Goal: Register for event/course: Sign up to attend an event or enroll in a course

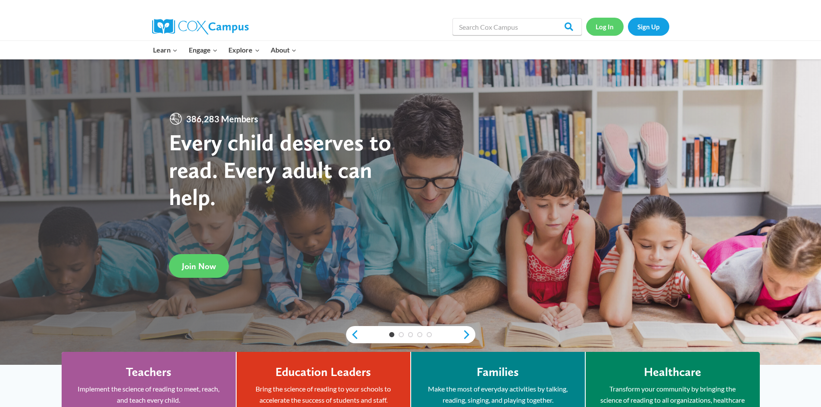
click at [603, 24] on link "Log In" at bounding box center [605, 27] width 38 height 18
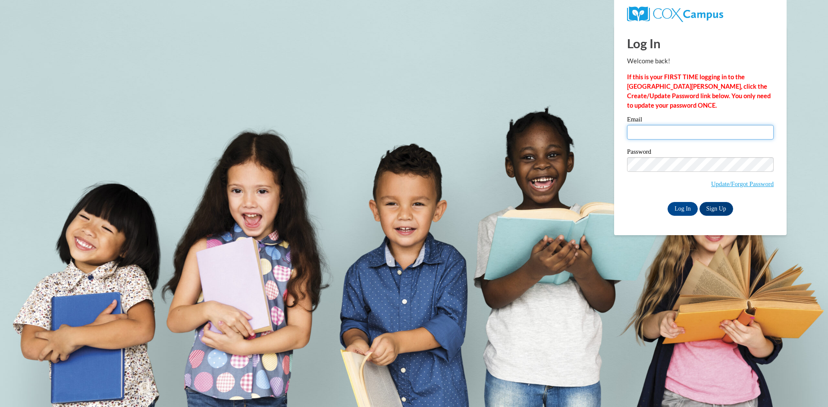
click at [656, 133] on input "Email" at bounding box center [700, 132] width 147 height 15
type input "cfb1768@yahoo.com"
click at [681, 207] on input "Log In" at bounding box center [682, 209] width 30 height 14
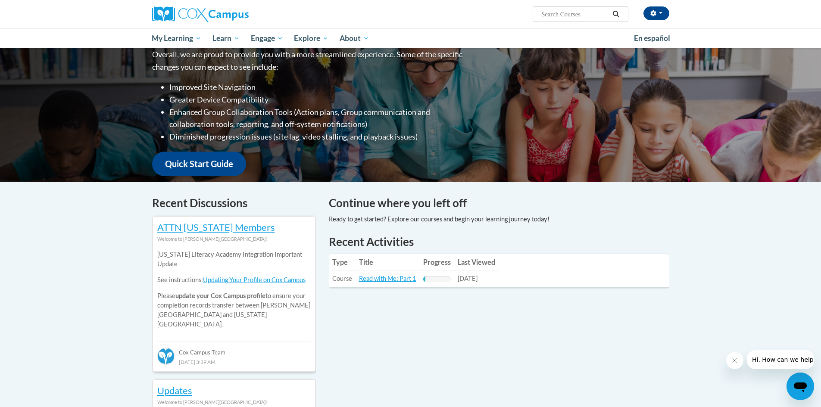
scroll to position [129, 0]
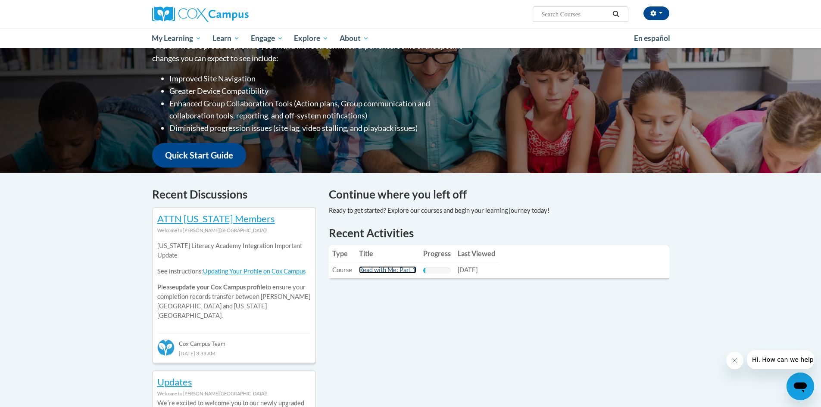
click at [393, 272] on link "Read with Me: Part 1" at bounding box center [387, 269] width 57 height 7
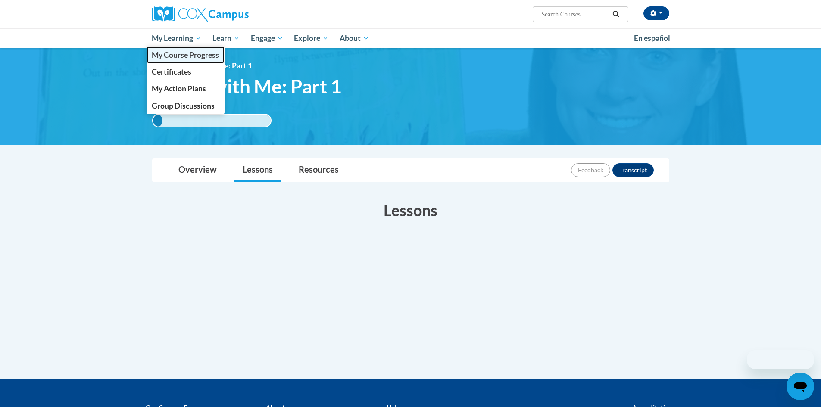
click at [186, 53] on span "My Course Progress" at bounding box center [185, 54] width 67 height 9
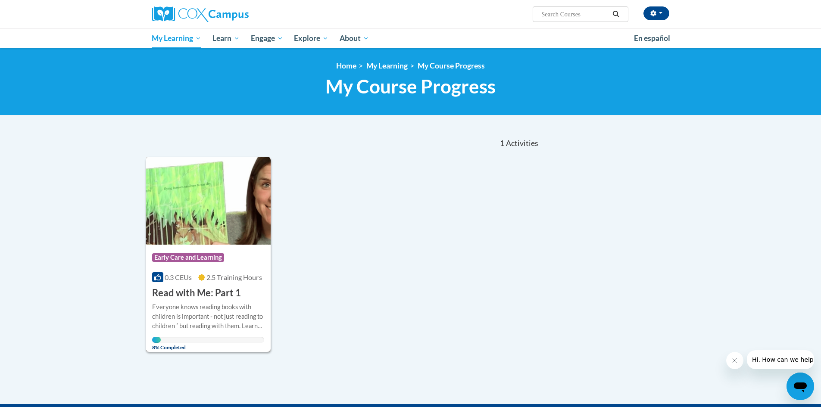
click at [174, 236] on img at bounding box center [208, 201] width 125 height 88
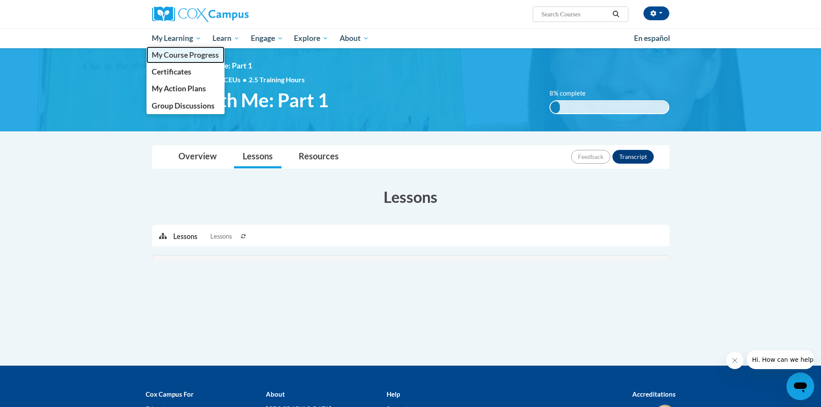
click at [166, 56] on span "My Course Progress" at bounding box center [185, 54] width 67 height 9
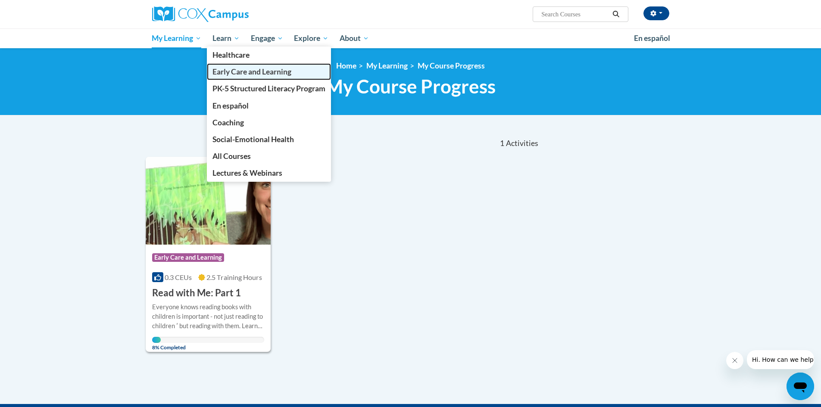
click at [230, 71] on span "Early Care and Learning" at bounding box center [252, 71] width 79 height 9
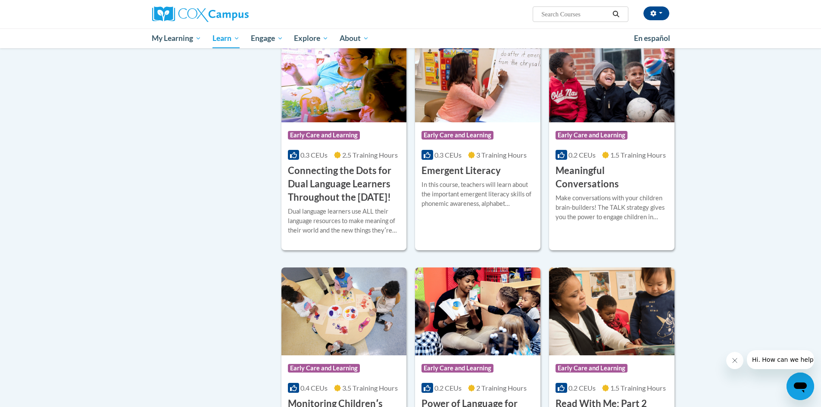
scroll to position [478, 0]
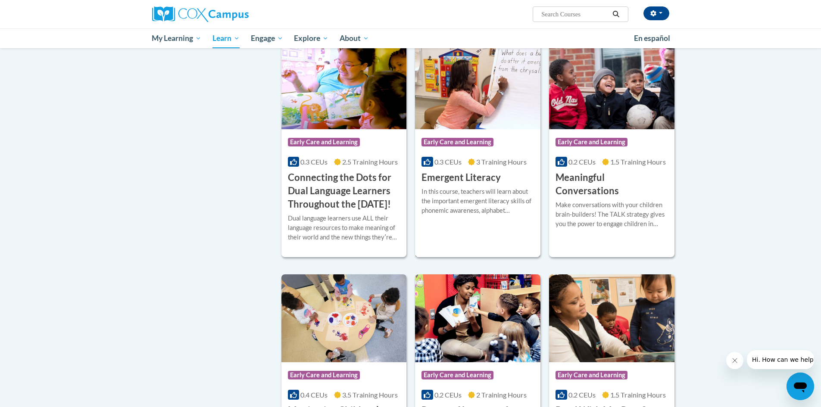
click at [454, 145] on span "Early Care and Learning" at bounding box center [458, 142] width 72 height 9
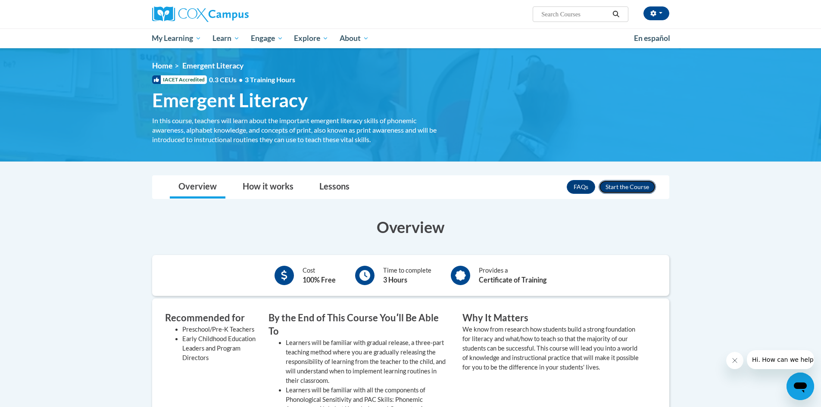
click at [628, 187] on button "Enroll" at bounding box center [627, 187] width 57 height 14
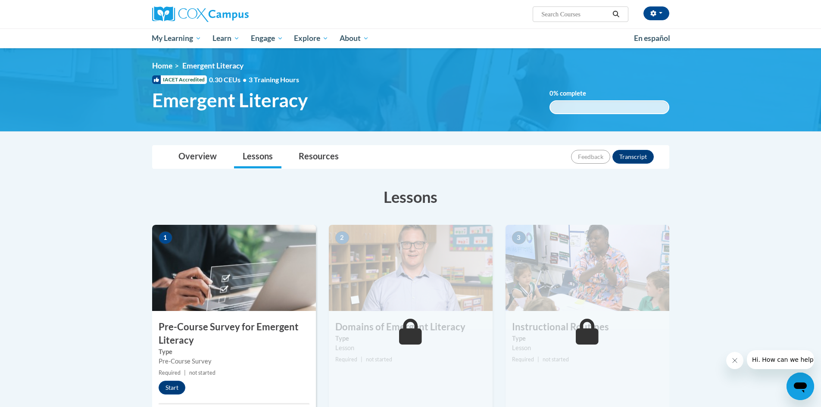
click at [595, 15] on input "Search..." at bounding box center [575, 14] width 69 height 10
click at [597, 110] on div "0.001% complete 0.001%" at bounding box center [610, 107] width 120 height 14
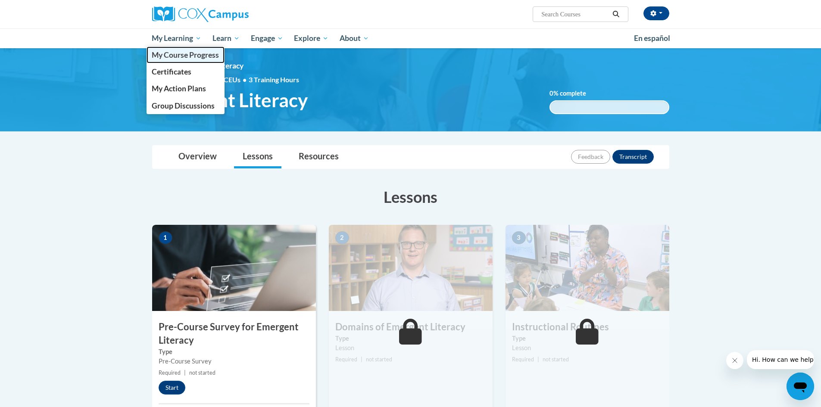
click at [170, 57] on span "My Course Progress" at bounding box center [185, 54] width 67 height 9
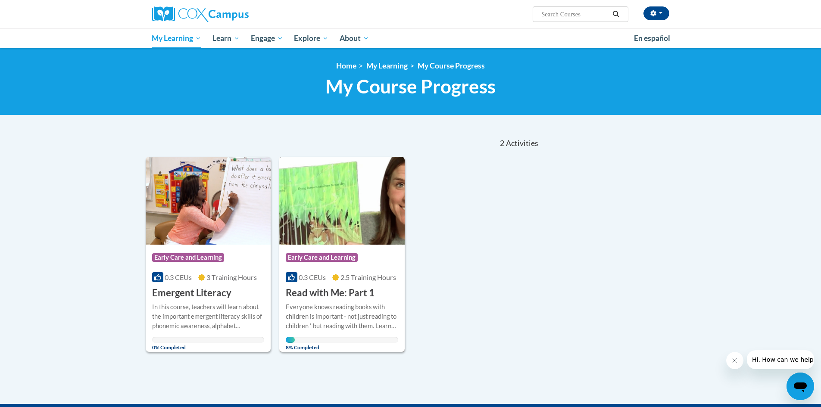
click at [322, 308] on div "Everyone knows reading books with children is important - not just reading to c…" at bounding box center [342, 317] width 113 height 28
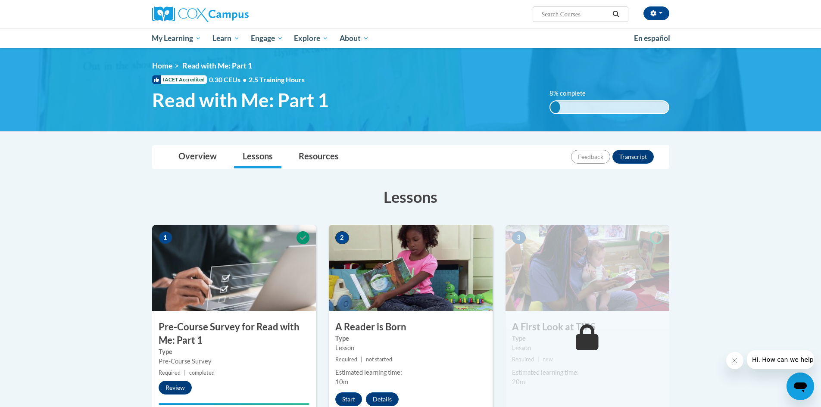
click at [575, 14] on input "Search..." at bounding box center [575, 14] width 69 height 10
type input "language an dliteracy"
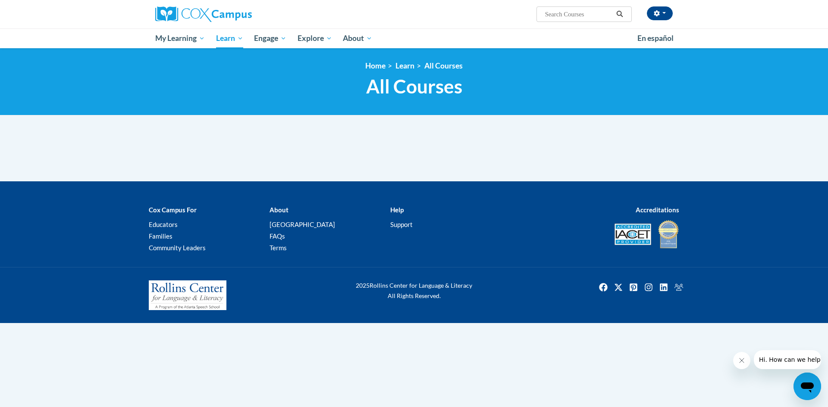
click at [424, 89] on span "All Courses" at bounding box center [414, 86] width 96 height 23
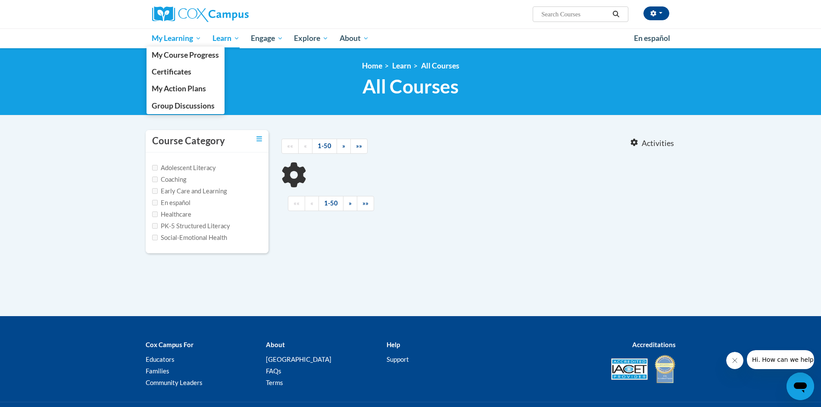
type input "language an dliteracy"
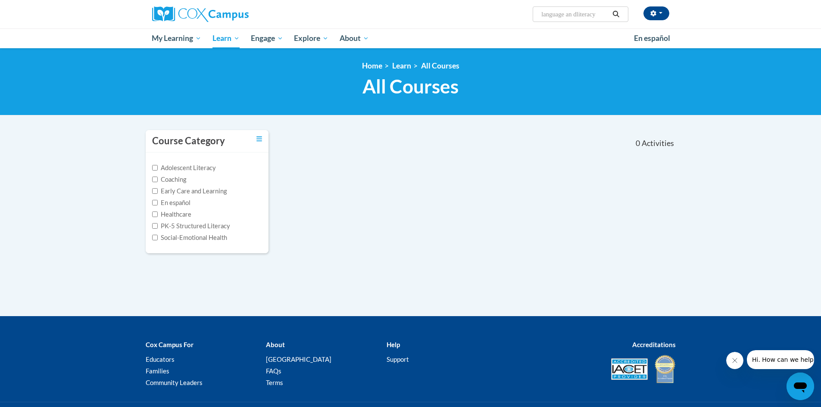
click at [155, 194] on label "Early Care and Learning" at bounding box center [189, 191] width 75 height 9
click at [155, 194] on input "Early Care and Learning" at bounding box center [155, 191] width 6 height 6
checkbox input "true"
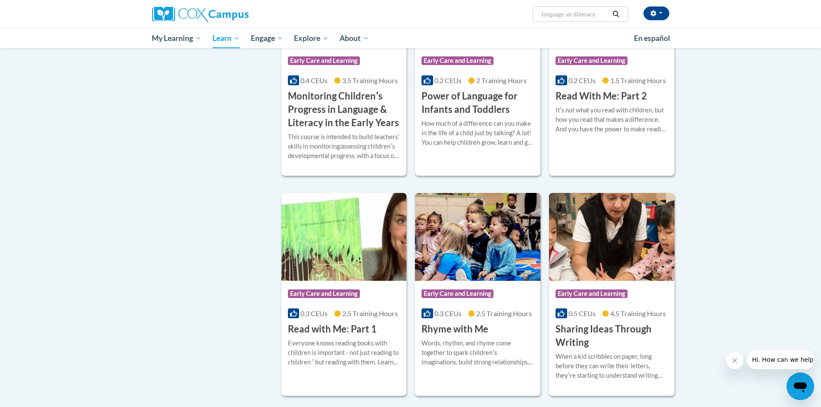
scroll to position [623, 0]
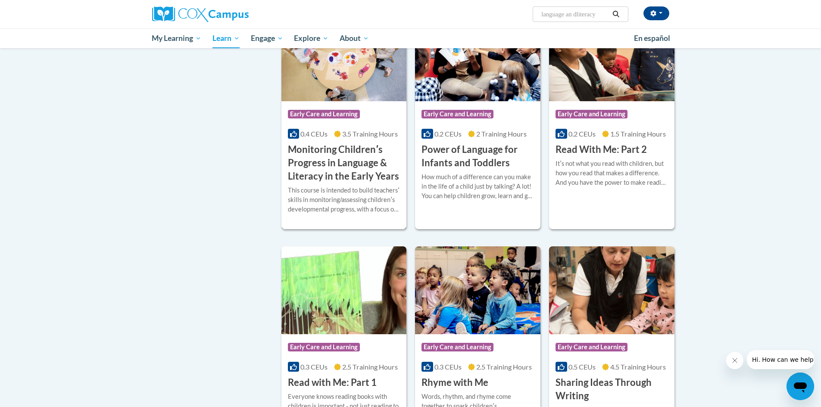
click at [341, 174] on h3 "Monitoring Childrenʹs Progress in Language & Literacy in the Early Years" at bounding box center [344, 163] width 113 height 40
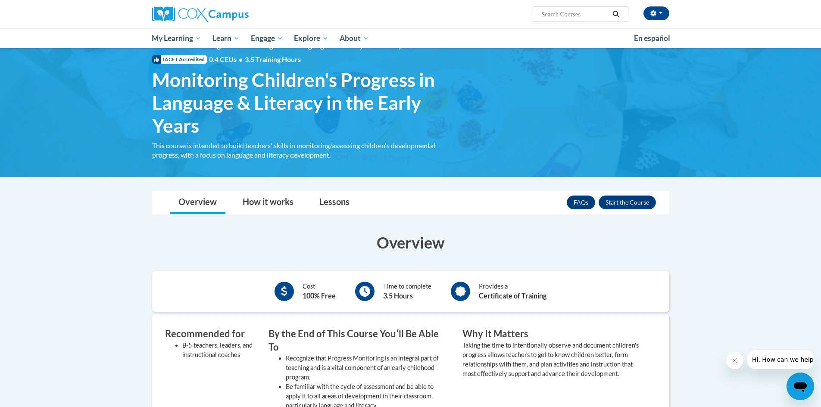
scroll to position [11, 0]
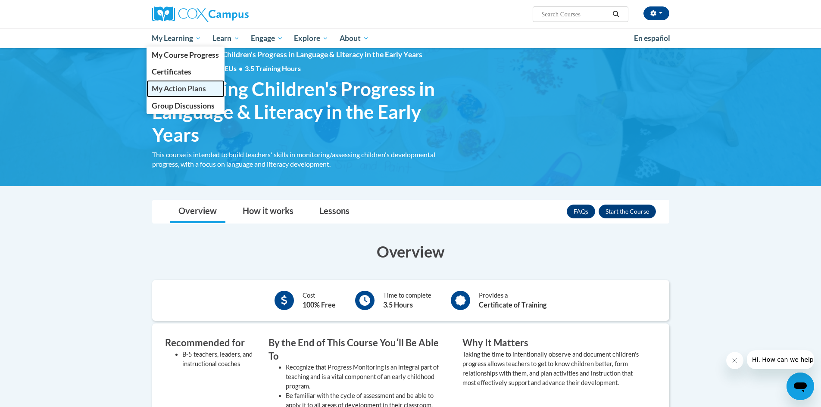
click at [181, 89] on span "My Action Plans" at bounding box center [179, 88] width 54 height 9
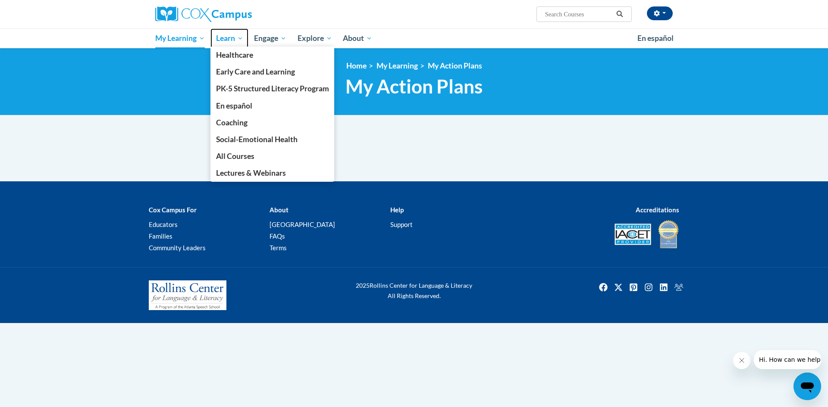
click at [219, 38] on span "Learn" at bounding box center [229, 38] width 27 height 10
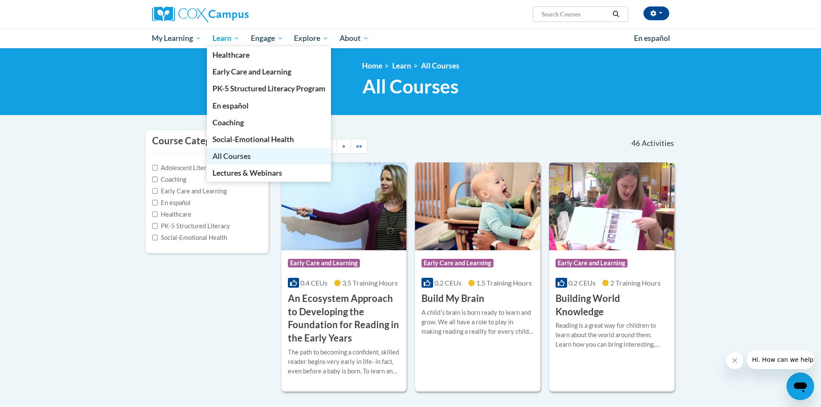
click at [225, 157] on span "All Courses" at bounding box center [232, 156] width 38 height 9
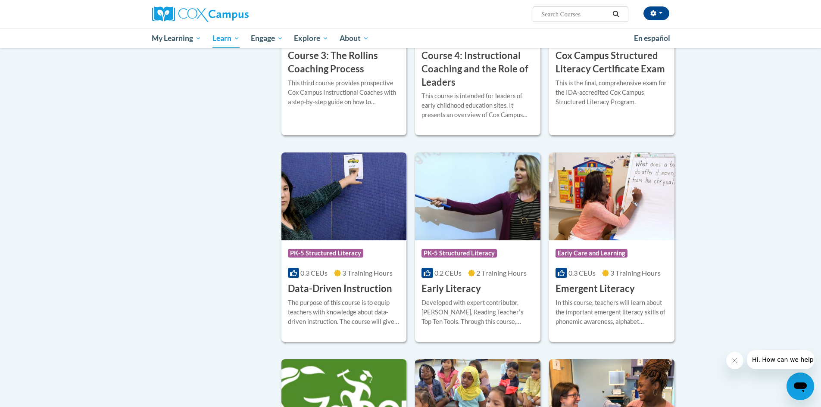
scroll to position [776, 0]
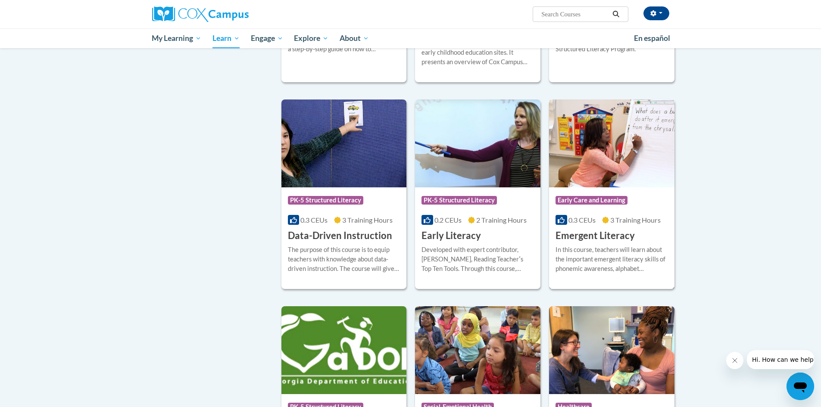
click at [578, 243] on h3 "Emergent Literacy" at bounding box center [595, 235] width 79 height 13
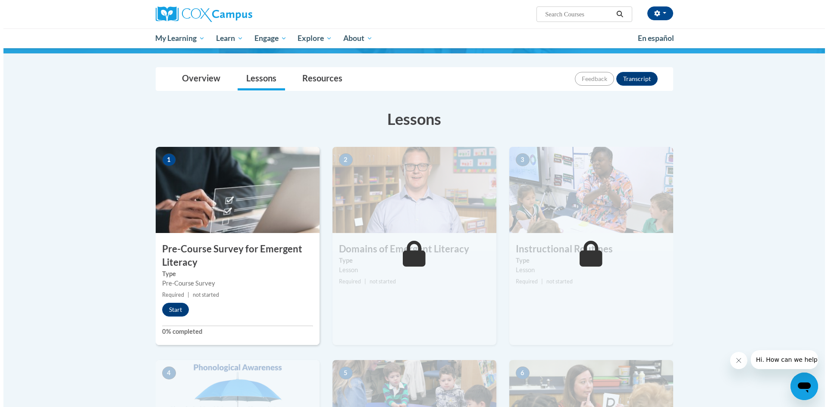
scroll to position [86, 0]
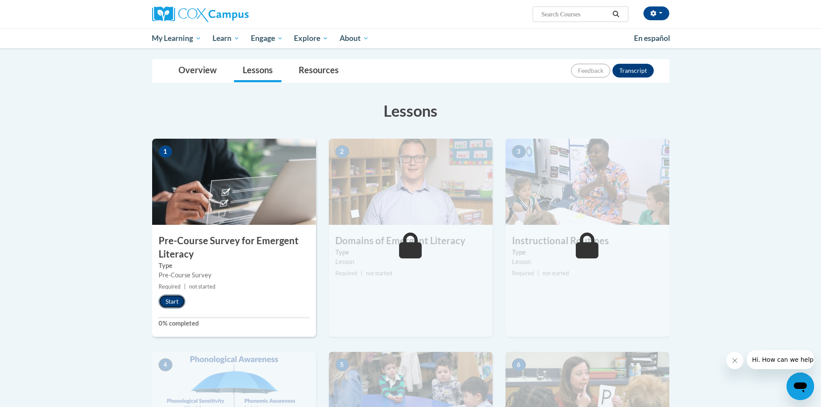
click at [174, 304] on button "Start" at bounding box center [172, 302] width 27 height 14
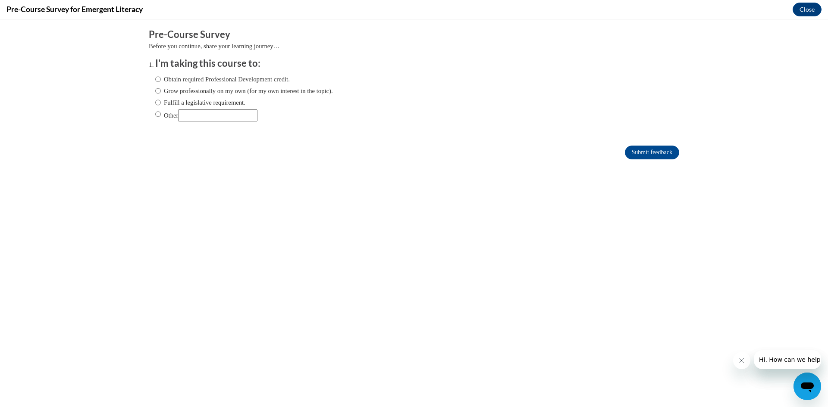
scroll to position [0, 0]
click at [155, 91] on input "Grow professionally on my own (for my own interest in the topic)." at bounding box center [158, 90] width 6 height 9
radio input "true"
click at [638, 152] on input "Submit feedback" at bounding box center [652, 153] width 54 height 14
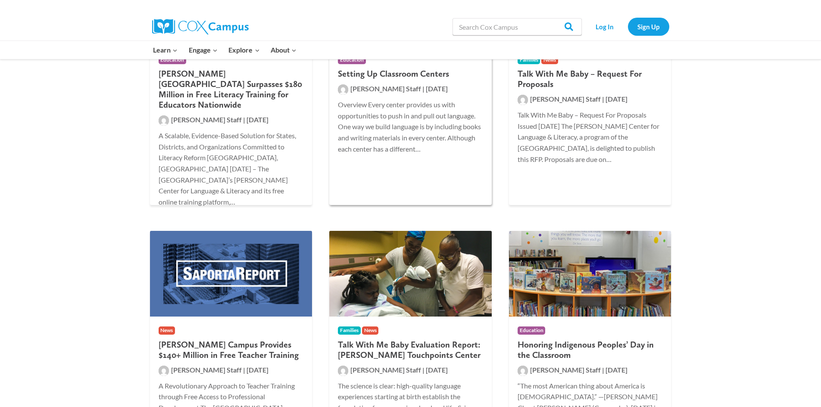
scroll to position [216, 0]
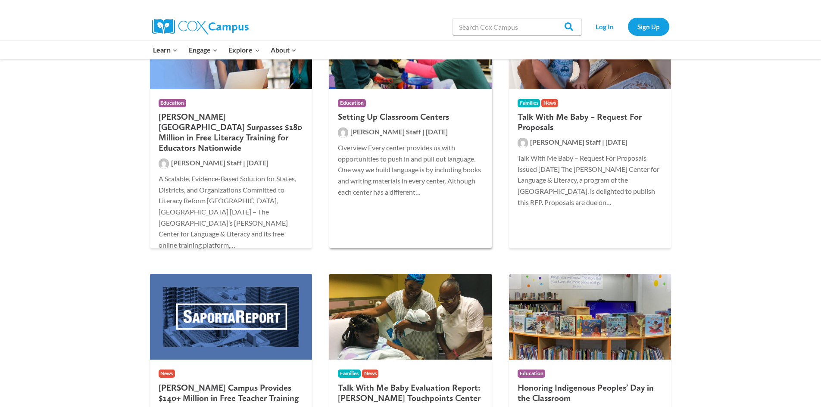
click at [347, 102] on span "Education" at bounding box center [352, 103] width 28 height 8
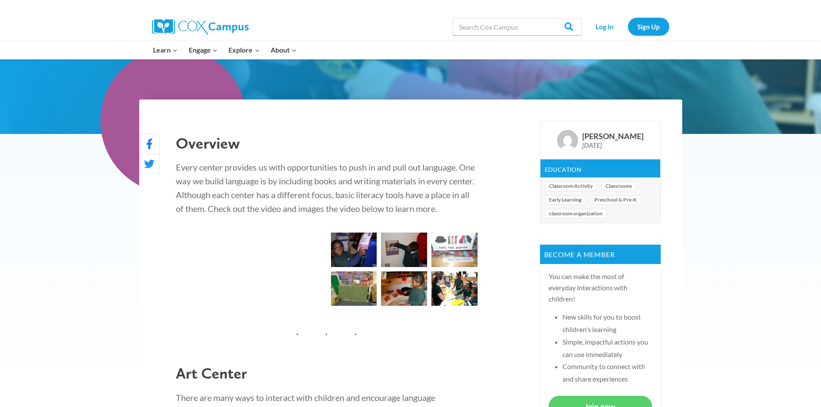
scroll to position [216, 0]
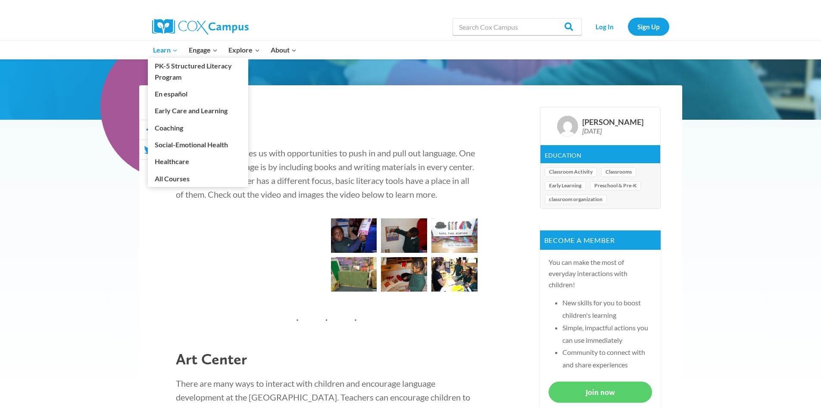
click at [157, 50] on span "Learn Expand" at bounding box center [165, 49] width 25 height 11
click at [176, 111] on link "Early Care and Learning" at bounding box center [198, 111] width 100 height 16
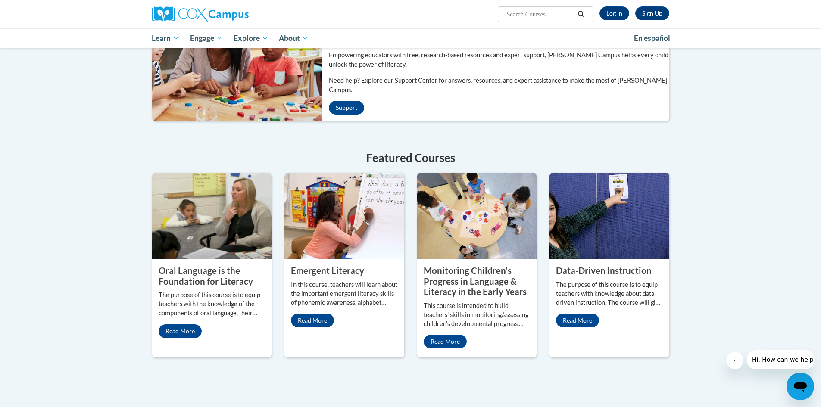
scroll to position [259, 0]
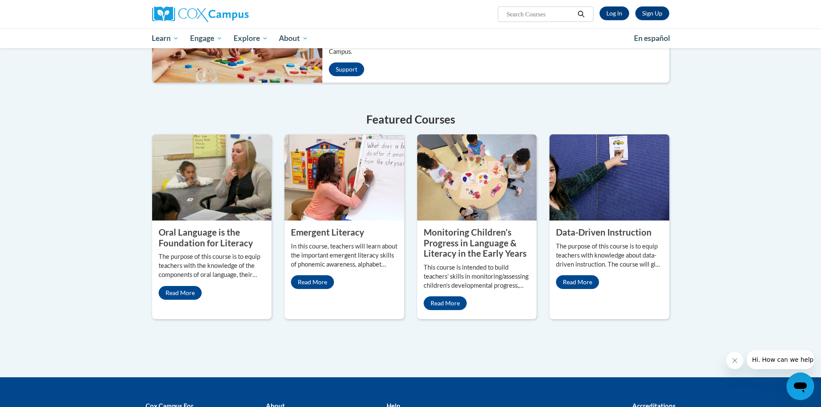
click at [184, 231] on property "Oral Language is the Foundation for Literacy" at bounding box center [206, 237] width 94 height 21
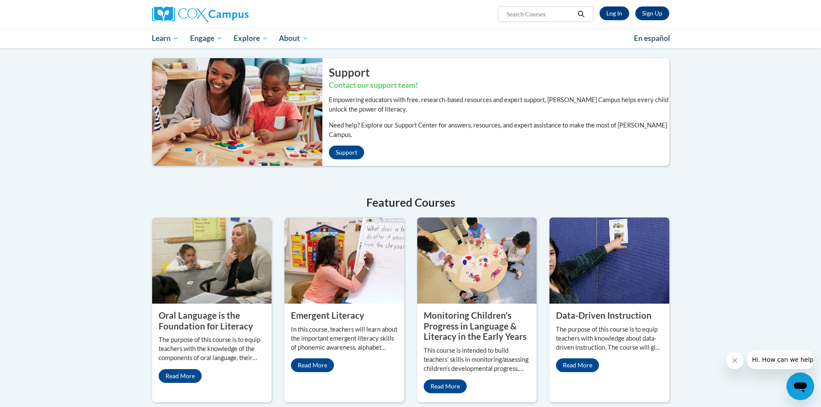
scroll to position [172, 0]
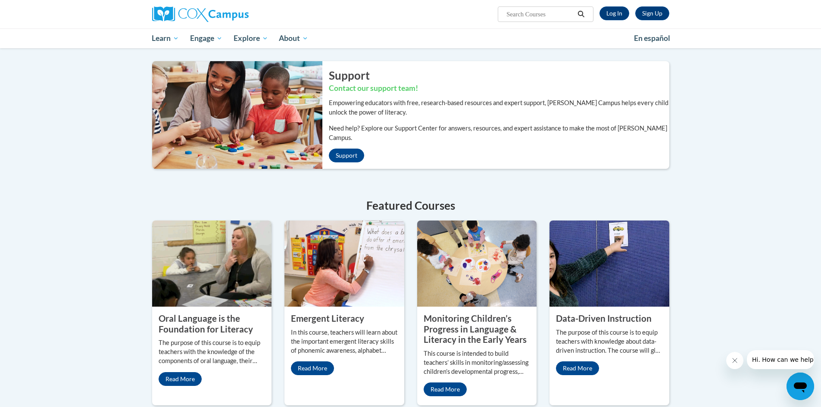
click at [457, 326] on property "Monitoring Children’s Progress in Language & Literacy in the Early Years" at bounding box center [475, 328] width 103 height 31
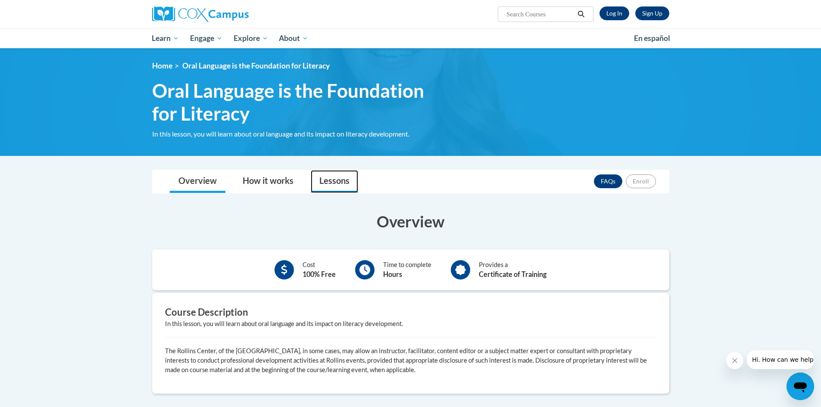
click at [326, 171] on link "Lessons" at bounding box center [334, 181] width 47 height 23
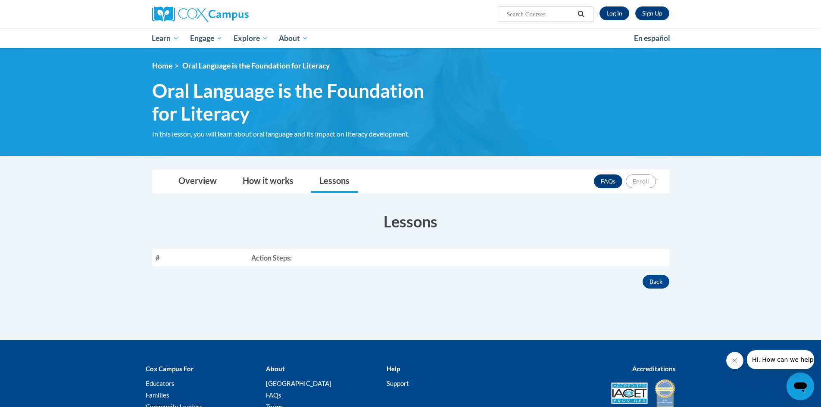
click at [329, 257] on th "Action Steps:" at bounding box center [459, 258] width 422 height 17
click at [665, 282] on button "Back" at bounding box center [656, 282] width 27 height 14
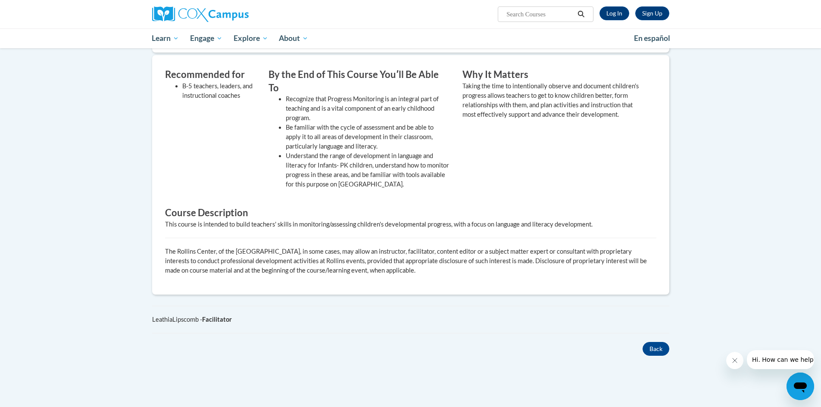
scroll to position [129, 0]
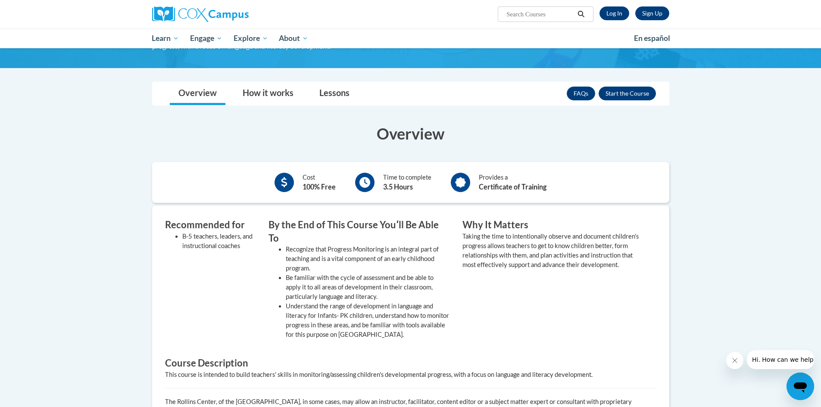
click at [630, 84] on div "FAQs Enroll" at bounding box center [611, 93] width 89 height 22
click at [630, 93] on button "Enroll" at bounding box center [627, 94] width 57 height 14
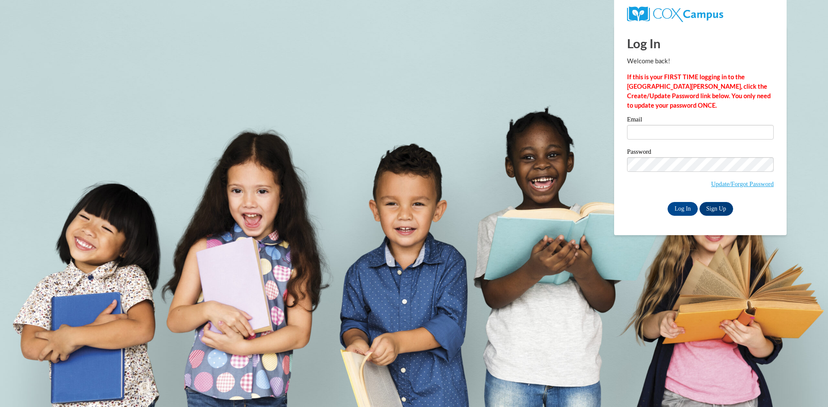
click at [663, 124] on label "Email" at bounding box center [700, 120] width 147 height 9
click at [663, 125] on input "Email" at bounding box center [700, 132] width 147 height 15
type input "[EMAIL_ADDRESS][DOMAIN_NAME]"
click at [680, 215] on div "Log In Welcome back! If this is your FIRST TIME logging in to the [GEOGRAPHIC_D…" at bounding box center [699, 130] width 185 height 209
click at [681, 209] on input "Log In" at bounding box center [682, 209] width 30 height 14
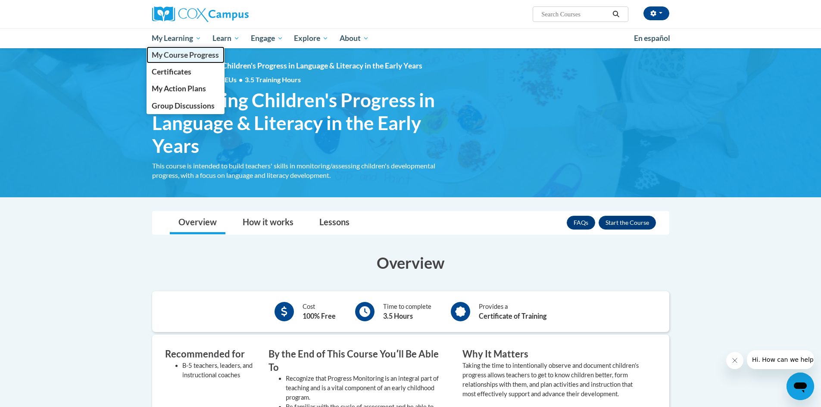
click at [180, 51] on span "My Course Progress" at bounding box center [185, 54] width 67 height 9
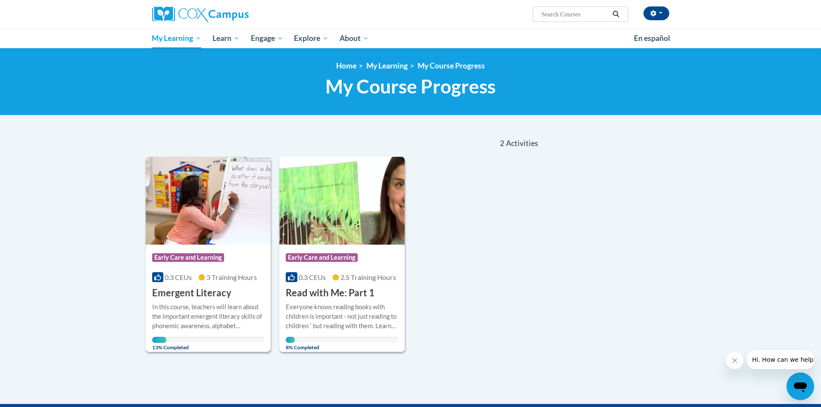
click at [194, 256] on span "Early Care and Learning" at bounding box center [188, 257] width 72 height 9
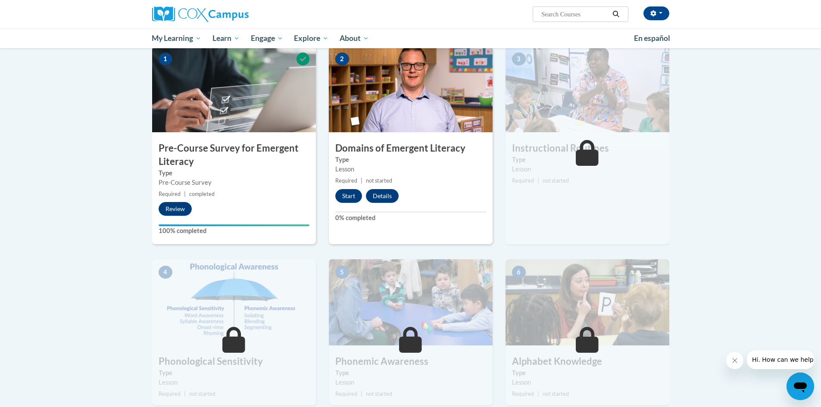
scroll to position [129, 0]
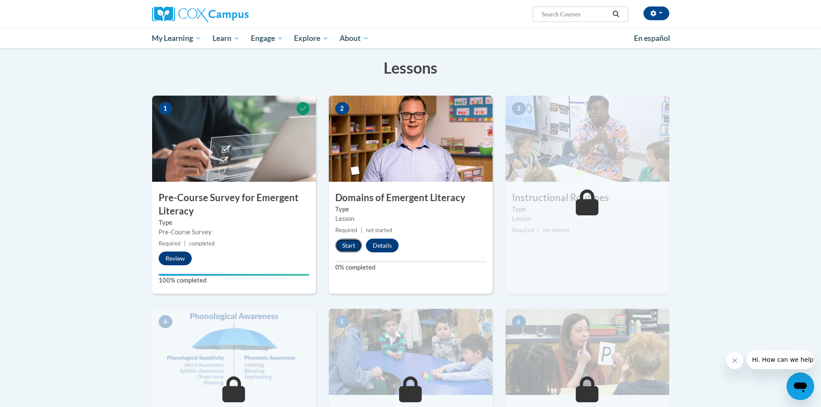
click at [343, 248] on button "Start" at bounding box center [348, 246] width 27 height 14
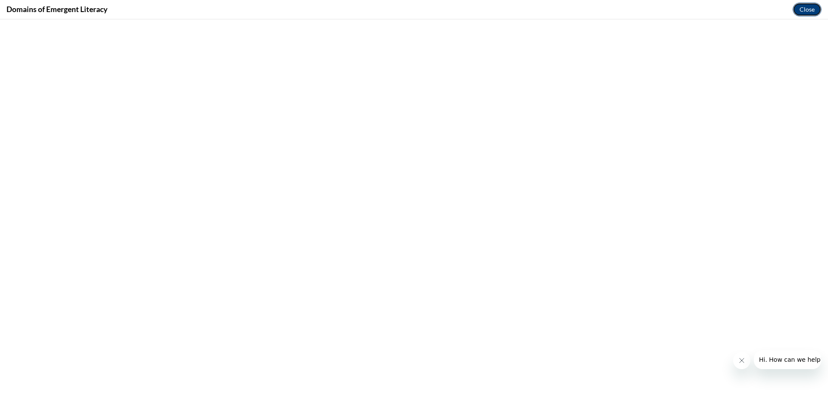
click at [814, 10] on button "Close" at bounding box center [806, 10] width 29 height 14
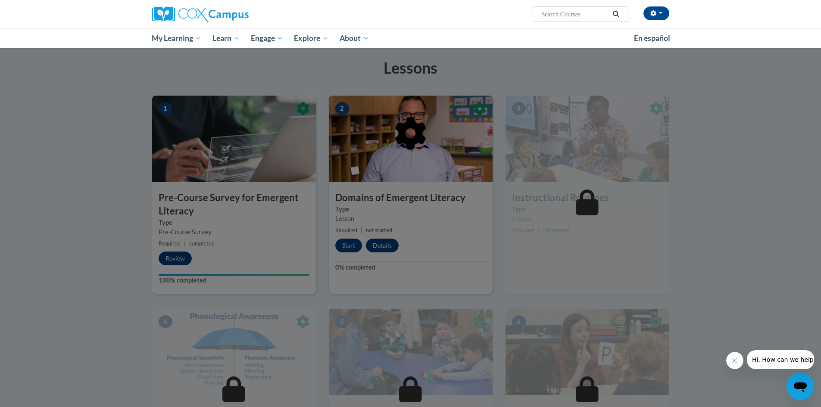
click at [443, 132] on div at bounding box center [410, 178] width 517 height 164
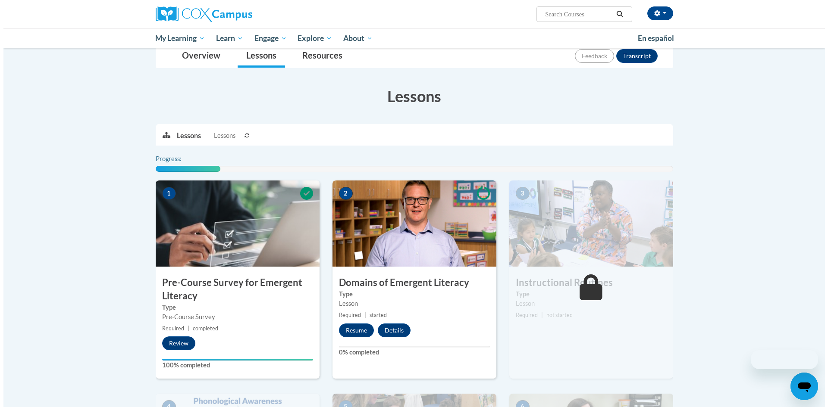
scroll to position [197, 0]
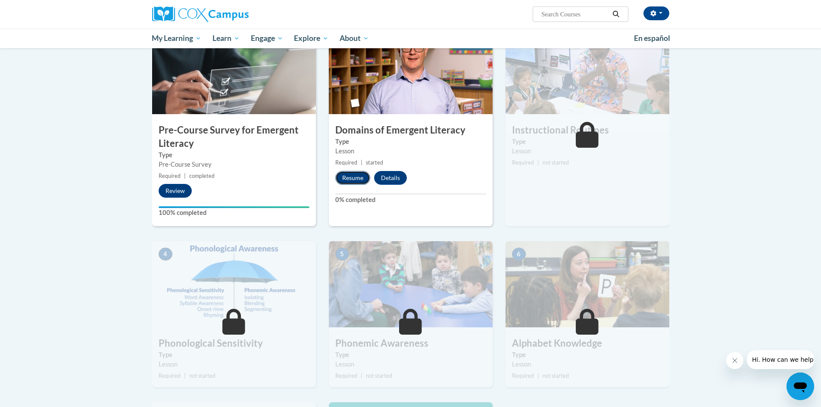
click at [359, 179] on button "Resume" at bounding box center [352, 178] width 35 height 14
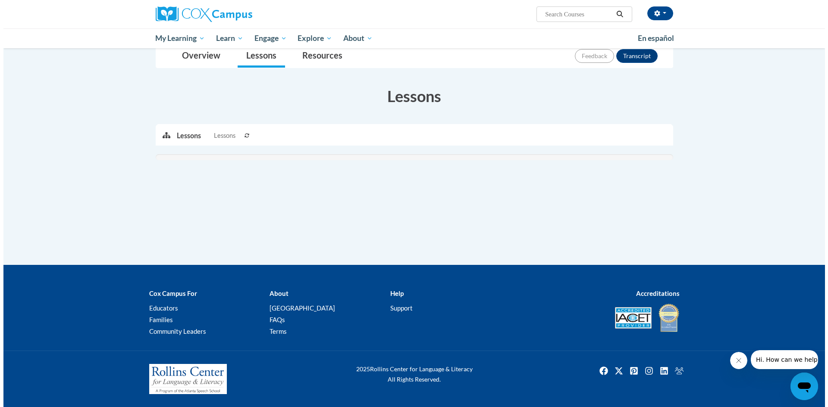
scroll to position [114, 0]
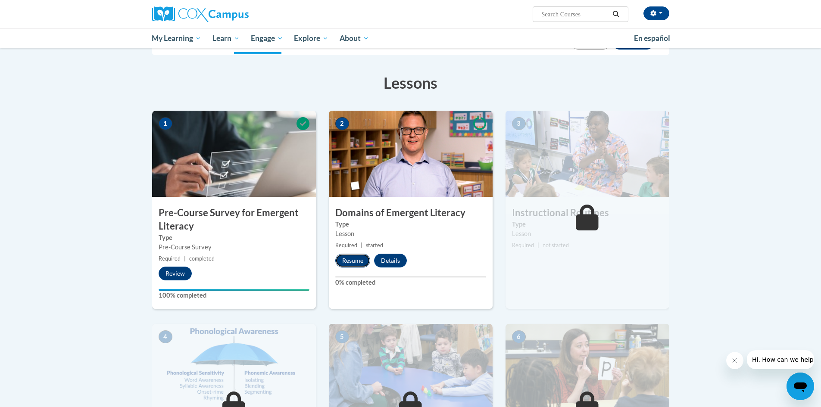
click at [353, 259] on button "Resume" at bounding box center [352, 261] width 35 height 14
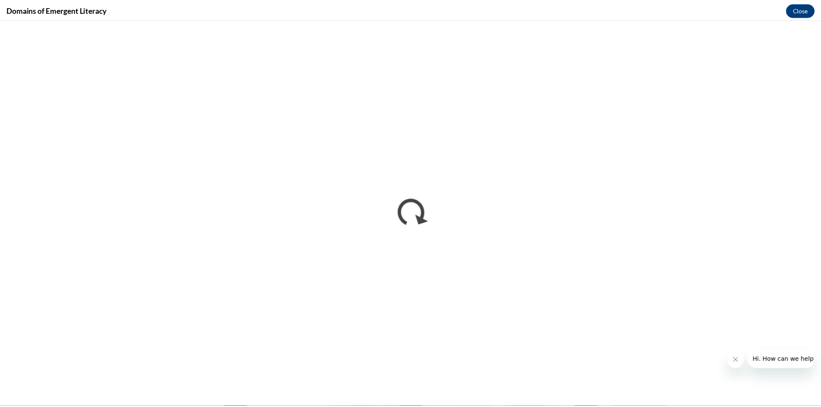
scroll to position [0, 0]
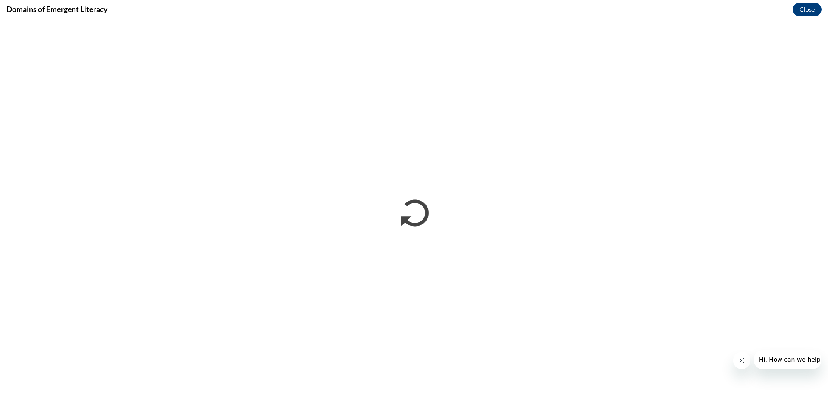
click at [376, 17] on div "Domains of Emergent Literacy Close" at bounding box center [414, 9] width 828 height 19
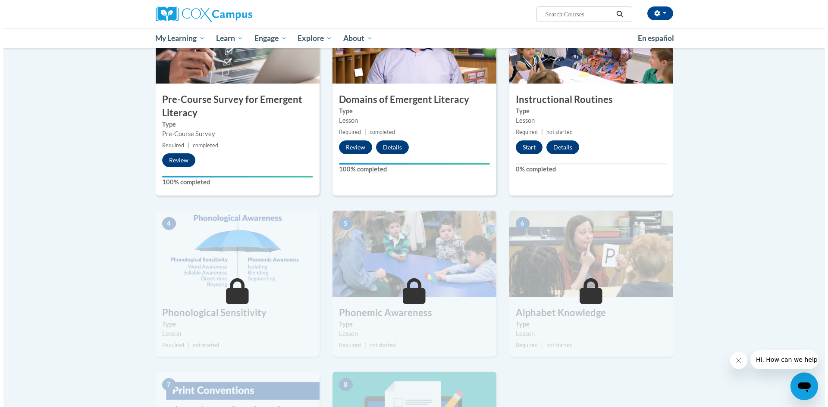
scroll to position [216, 0]
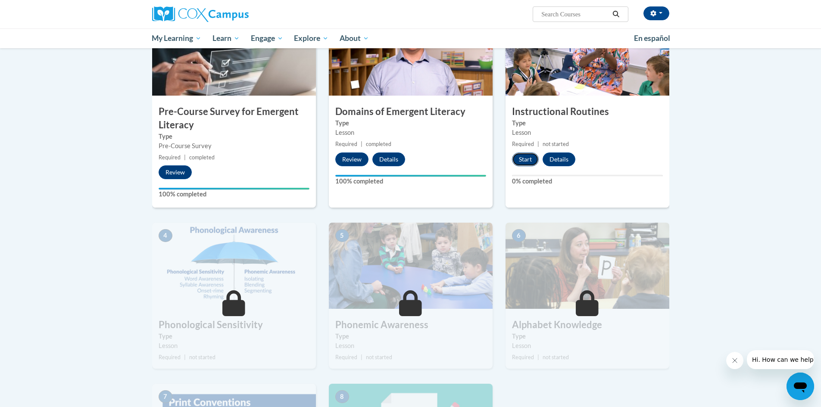
click at [526, 159] on button "Start" at bounding box center [525, 160] width 27 height 14
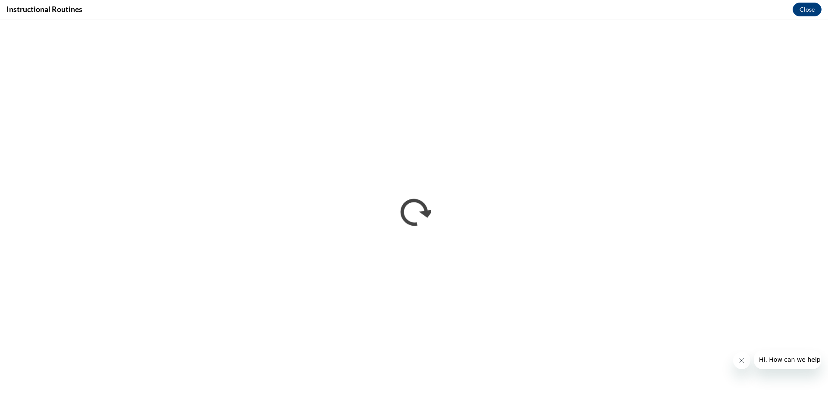
scroll to position [0, 0]
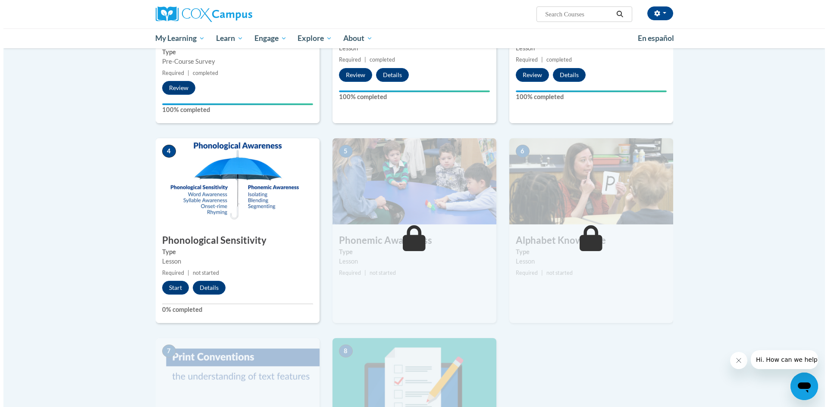
scroll to position [302, 0]
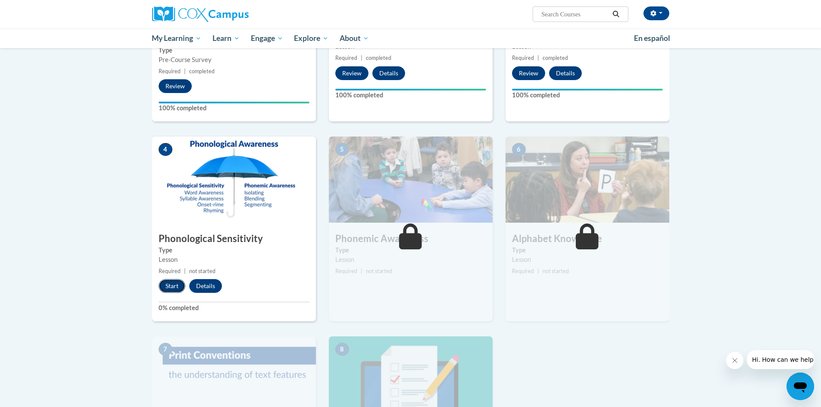
click at [169, 284] on button "Start" at bounding box center [172, 286] width 27 height 14
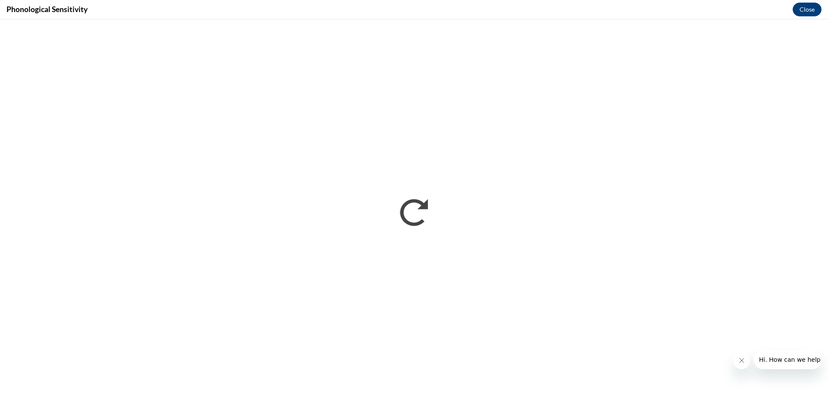
scroll to position [0, 0]
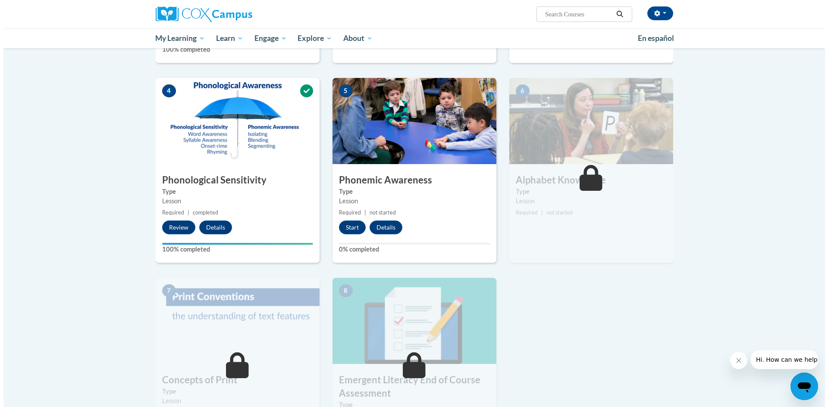
scroll to position [345, 0]
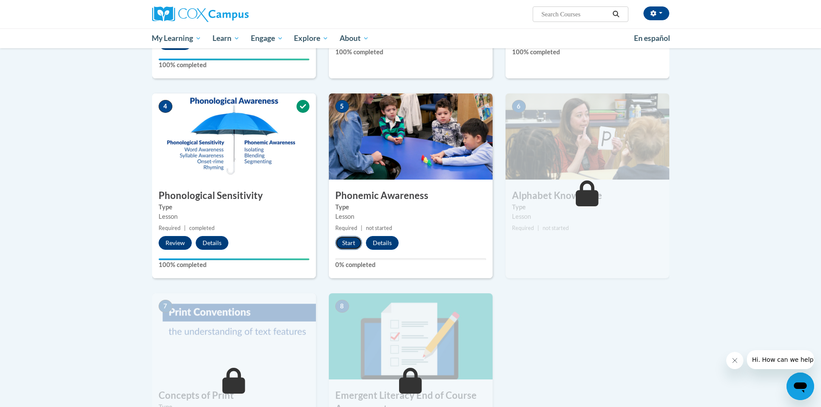
click at [353, 236] on button "Start" at bounding box center [348, 243] width 27 height 14
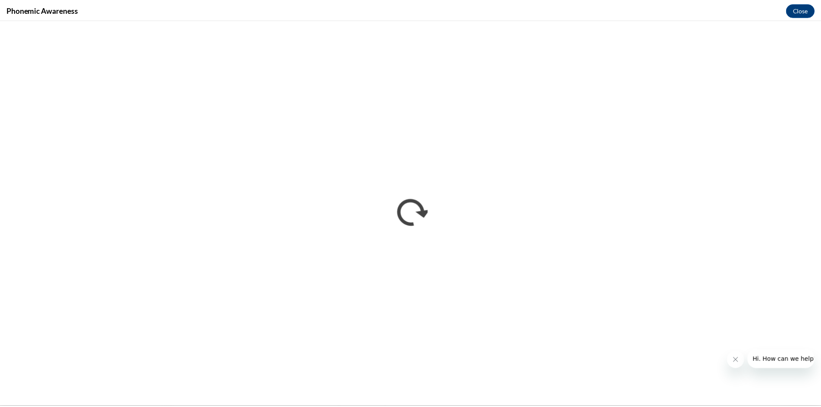
scroll to position [0, 0]
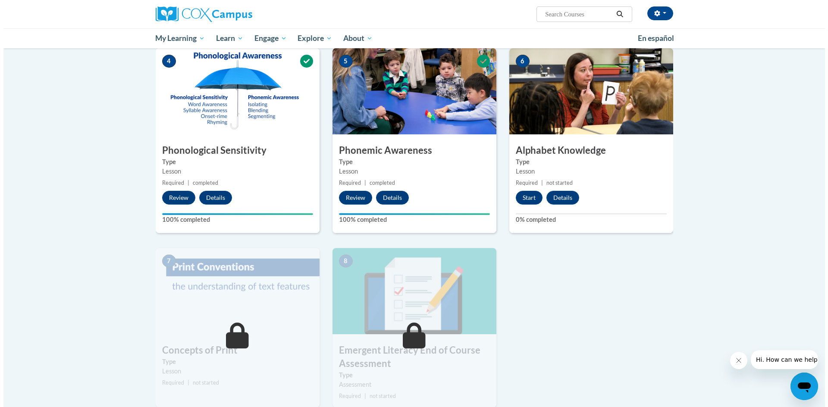
scroll to position [444, 0]
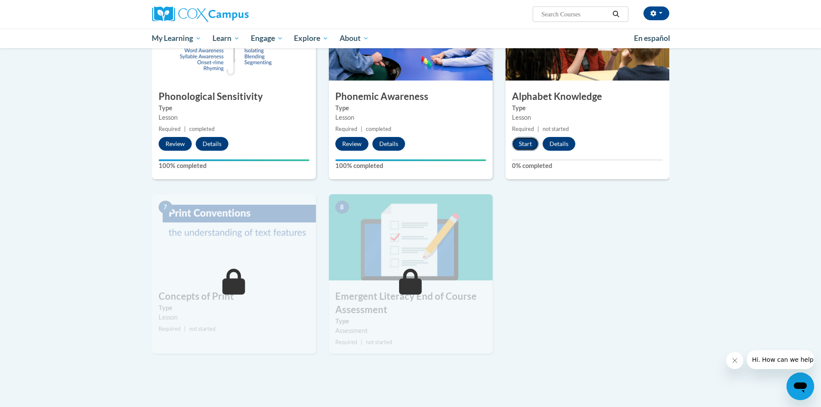
click at [529, 149] on button "Start" at bounding box center [525, 144] width 27 height 14
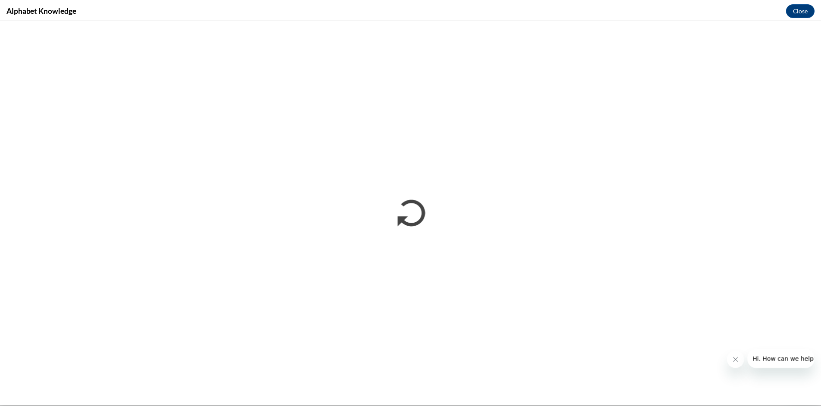
scroll to position [0, 0]
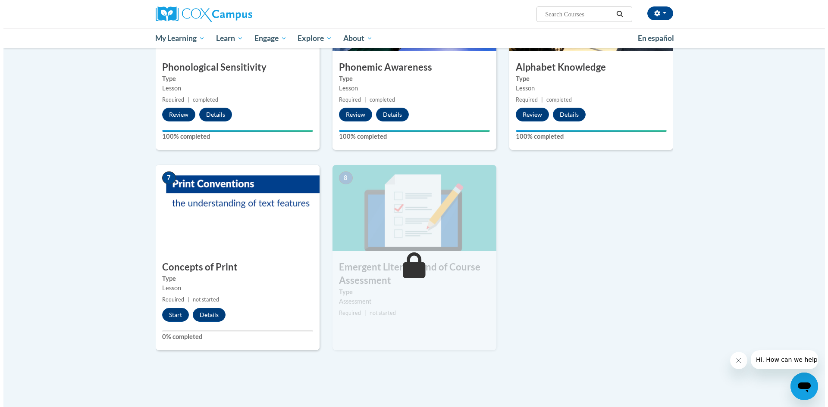
scroll to position [474, 0]
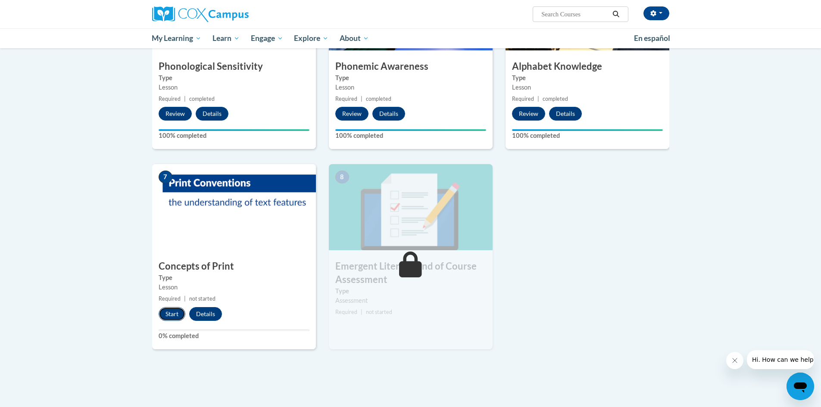
click at [176, 314] on button "Start" at bounding box center [172, 314] width 27 height 14
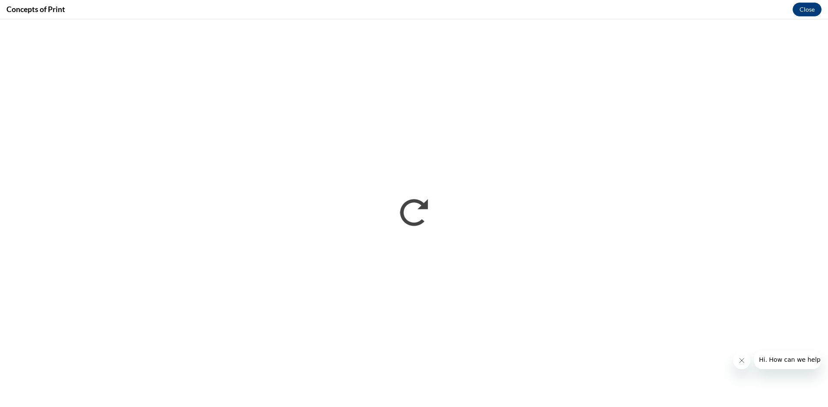
scroll to position [0, 0]
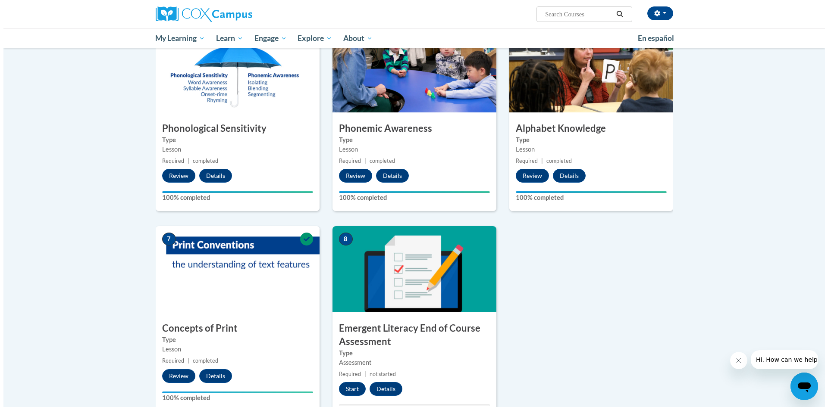
scroll to position [560, 0]
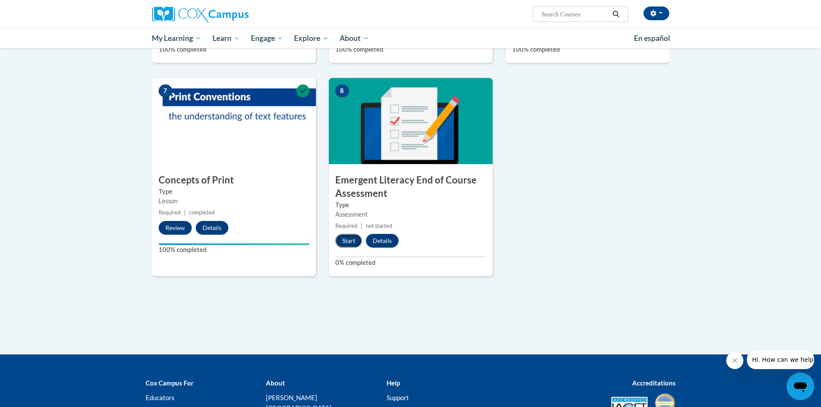
click at [351, 246] on button "Start" at bounding box center [348, 241] width 27 height 14
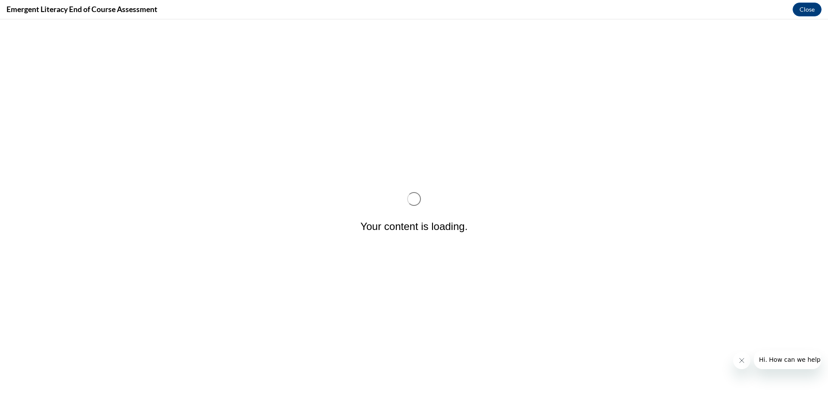
scroll to position [0, 0]
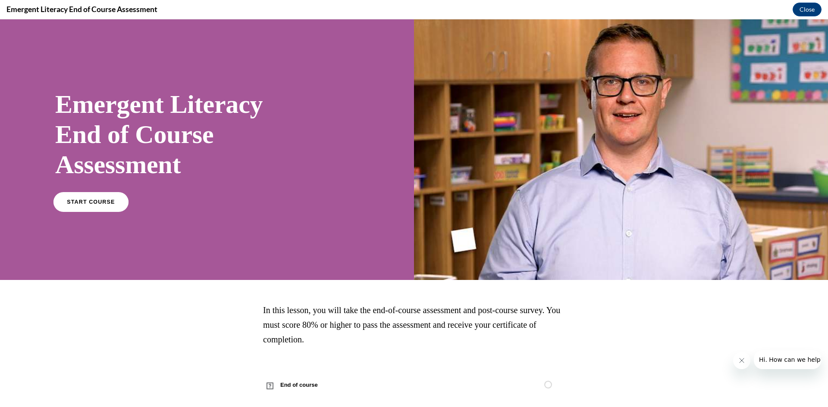
click at [99, 205] on span "START COURSE" at bounding box center [91, 202] width 48 height 6
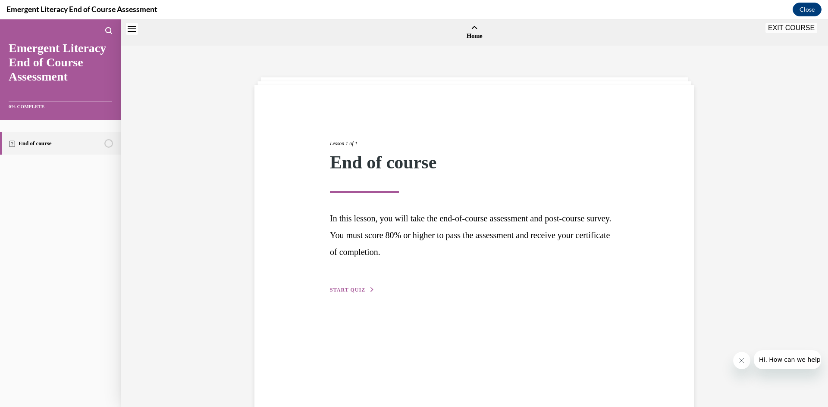
scroll to position [27, 0]
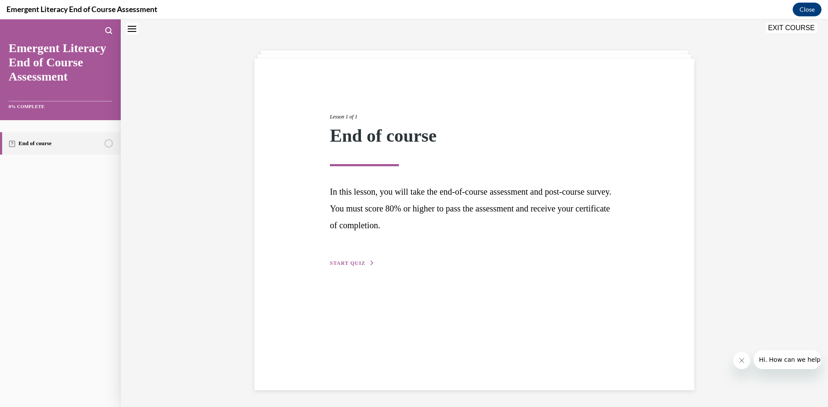
click at [333, 257] on div "Lesson 1 of 1 End of course In this lesson, you will take the end-of-course ass…" at bounding box center [474, 180] width 302 height 175
click at [340, 266] on span "START QUIZ" at bounding box center [347, 263] width 35 height 6
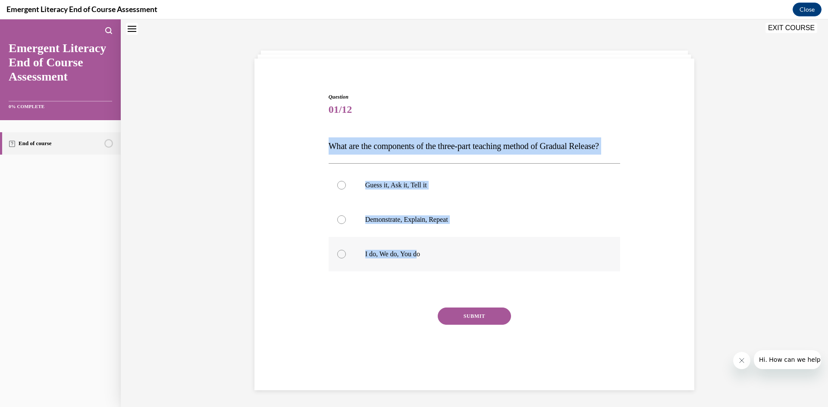
drag, startPoint x: 326, startPoint y: 141, endPoint x: 416, endPoint y: 273, distance: 158.9
click at [416, 275] on div "Question 01/12 What are the components of the three-part teaching method of Gra…" at bounding box center [474, 235] width 292 height 285
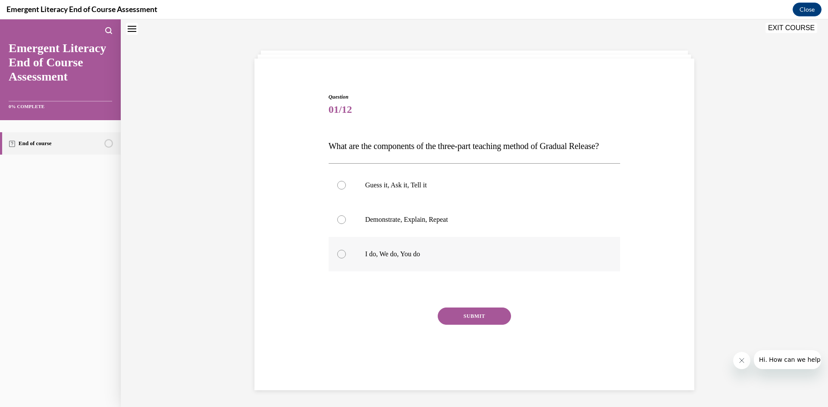
click at [445, 259] on p "I do, We do, You do" at bounding box center [482, 254] width 234 height 9
click at [346, 259] on input "I do, We do, You do" at bounding box center [341, 254] width 9 height 9
radio input "true"
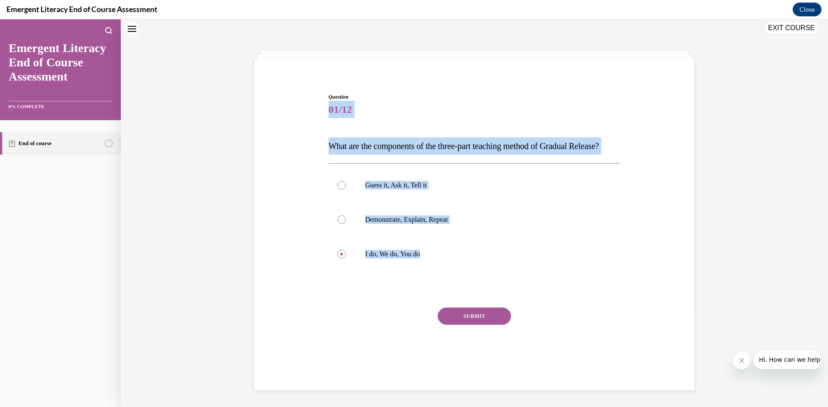
drag, startPoint x: 402, startPoint y: 266, endPoint x: 300, endPoint y: 106, distance: 189.2
click at [300, 106] on div "Question 01/12 What are the components of the three-part teaching method of Gra…" at bounding box center [474, 222] width 444 height 311
copy div "01/12 What are the components of the three-part teaching method of Gradual Rele…"
click at [490, 325] on button "SUBMIT" at bounding box center [474, 316] width 73 height 17
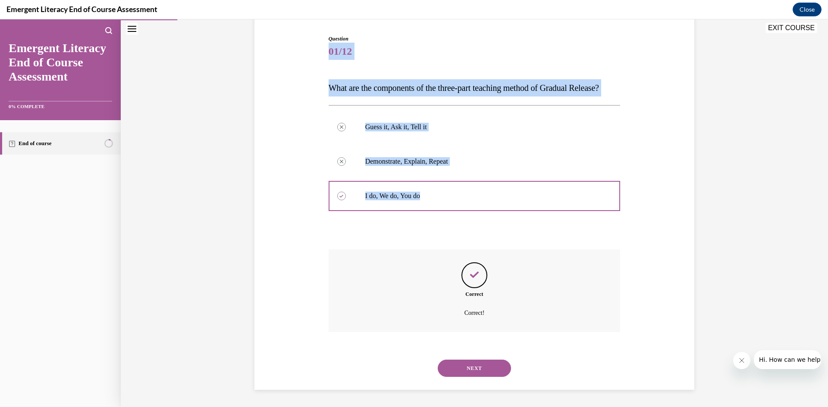
scroll to position [102, 0]
click at [481, 370] on button "NEXT" at bounding box center [474, 368] width 73 height 17
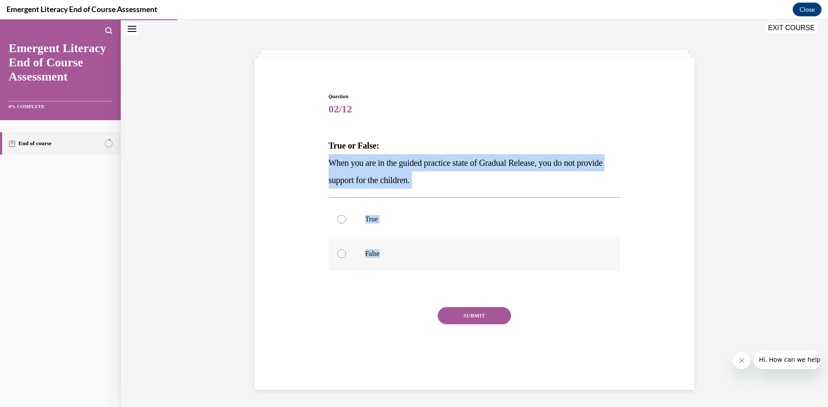
drag, startPoint x: 327, startPoint y: 159, endPoint x: 463, endPoint y: 259, distance: 169.2
click at [463, 257] on div "Question 02/12 True or False: When you are in the guided practice state of Grad…" at bounding box center [474, 235] width 292 height 285
copy div "When you are in the guided practice state of Gradual Release, you do not provid…"
click at [337, 254] on div at bounding box center [341, 254] width 9 height 9
click at [337, 254] on input "False" at bounding box center [341, 254] width 9 height 9
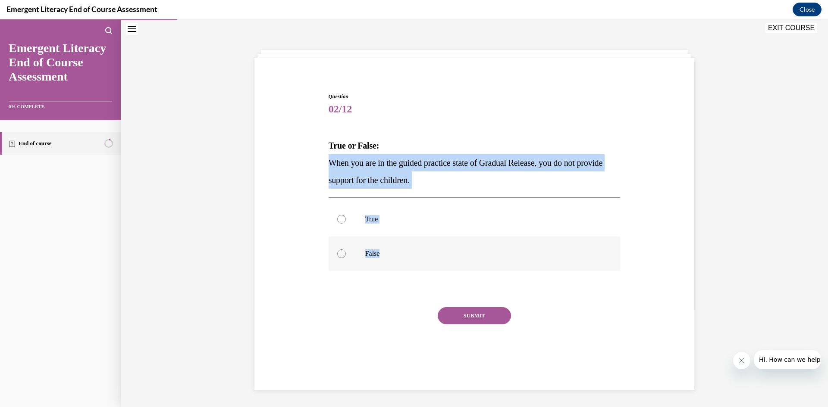
radio input "true"
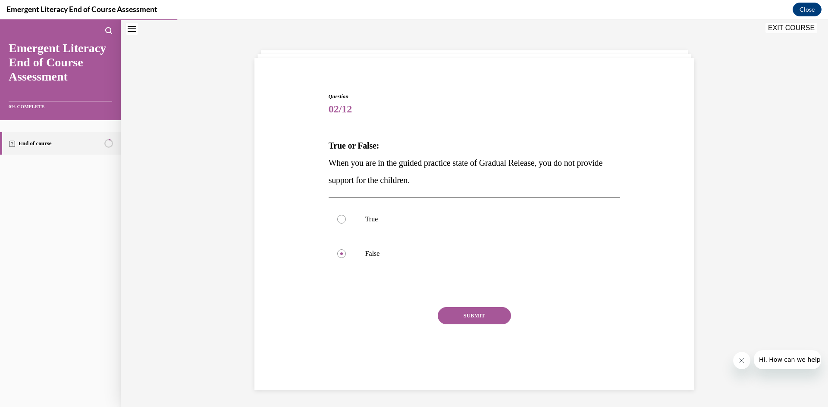
click at [475, 313] on button "SUBMIT" at bounding box center [474, 315] width 73 height 17
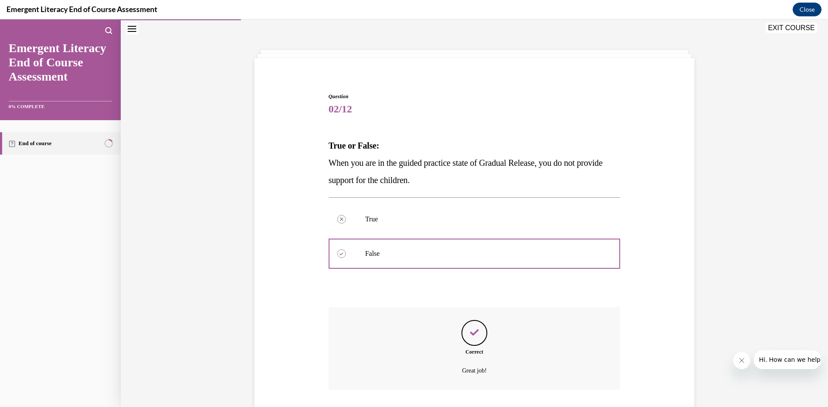
scroll to position [85, 0]
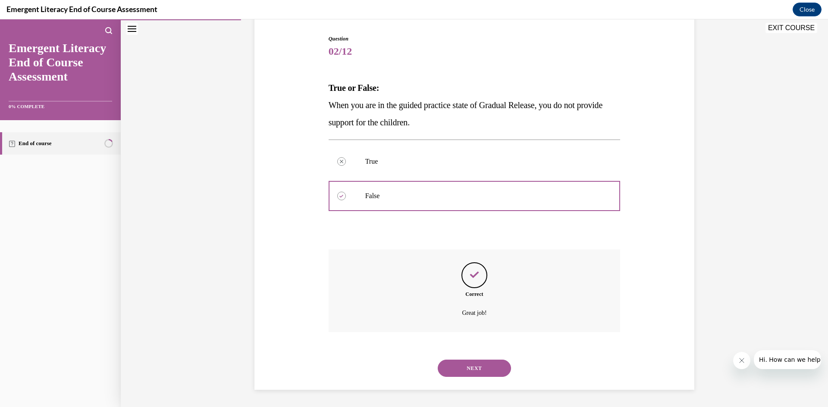
click at [459, 368] on button "NEXT" at bounding box center [474, 368] width 73 height 17
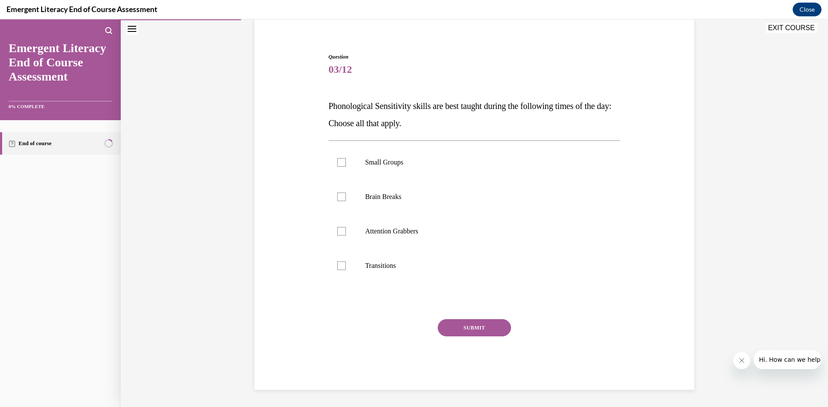
scroll to position [27, 0]
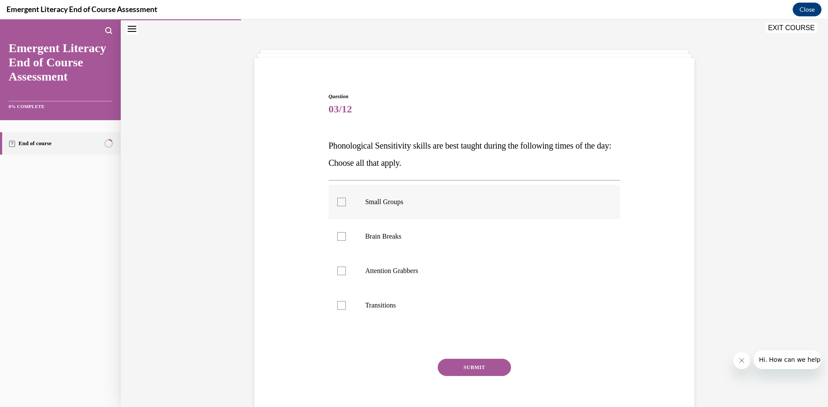
drag, startPoint x: 339, startPoint y: 205, endPoint x: 334, endPoint y: 213, distance: 8.7
click at [337, 204] on div at bounding box center [341, 202] width 9 height 9
click at [337, 204] on input "Small Groups" at bounding box center [341, 202] width 9 height 9
checkbox input "true"
click at [338, 271] on div at bounding box center [341, 271] width 9 height 9
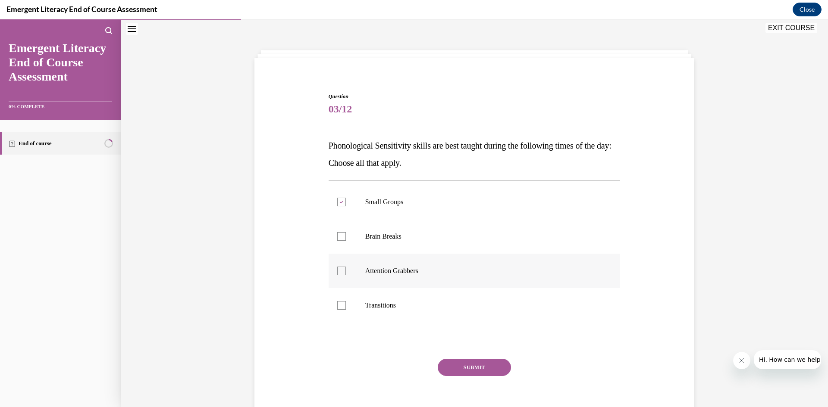
click at [338, 271] on input "Attention Grabbers" at bounding box center [341, 271] width 9 height 9
checkbox input "true"
drag, startPoint x: 338, startPoint y: 306, endPoint x: 368, endPoint y: 344, distance: 48.5
click at [338, 306] on div at bounding box center [341, 305] width 9 height 9
click at [338, 306] on input "Transitions" at bounding box center [341, 305] width 9 height 9
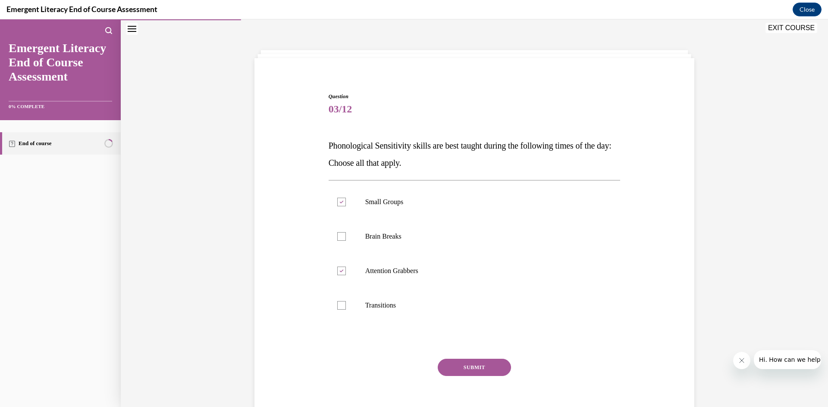
checkbox input "true"
click at [461, 369] on button "SUBMIT" at bounding box center [474, 367] width 73 height 17
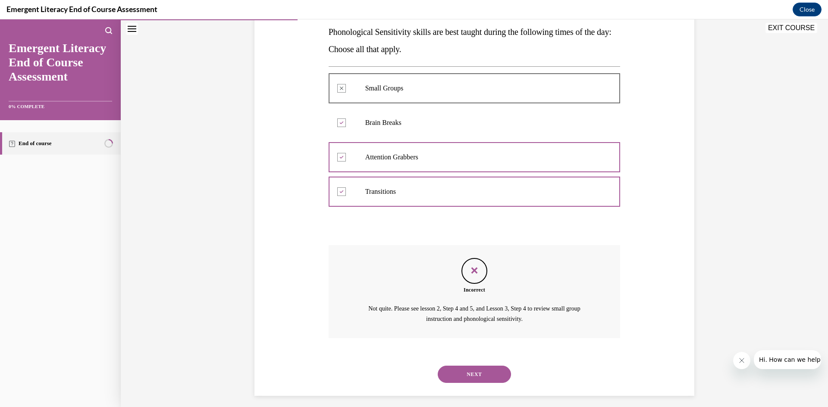
scroll to position [147, 0]
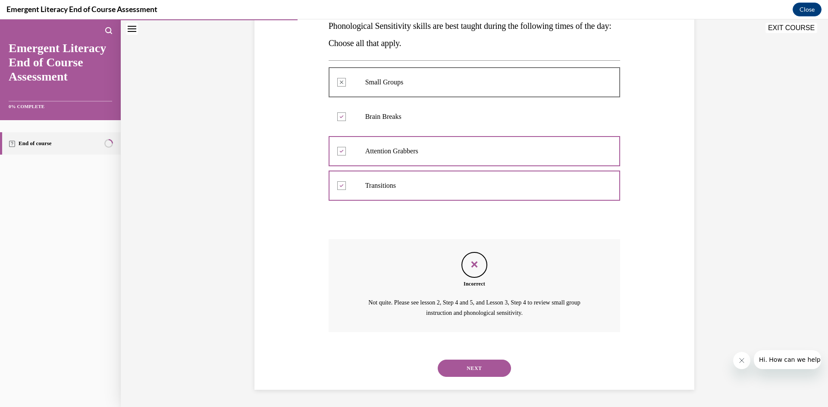
click at [462, 369] on button "NEXT" at bounding box center [474, 368] width 73 height 17
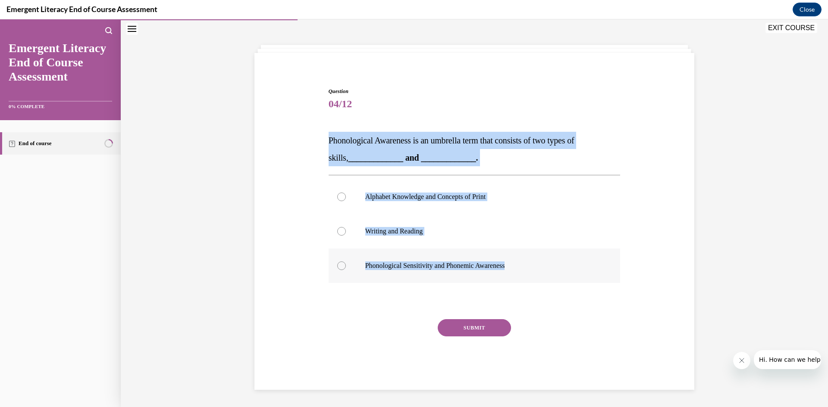
drag, startPoint x: 319, startPoint y: 135, endPoint x: 546, endPoint y: 261, distance: 259.7
click at [546, 261] on div "Question 04/12 Phonological Awareness is an umbrella term that consists of two …" at bounding box center [474, 226] width 444 height 328
copy div "Phonological Awareness is an umbrella term that consists of two types of skills…"
click at [337, 267] on div at bounding box center [341, 266] width 9 height 9
click at [337, 267] on input "Phonological Sensitivity and Phonemic Awareness" at bounding box center [341, 266] width 9 height 9
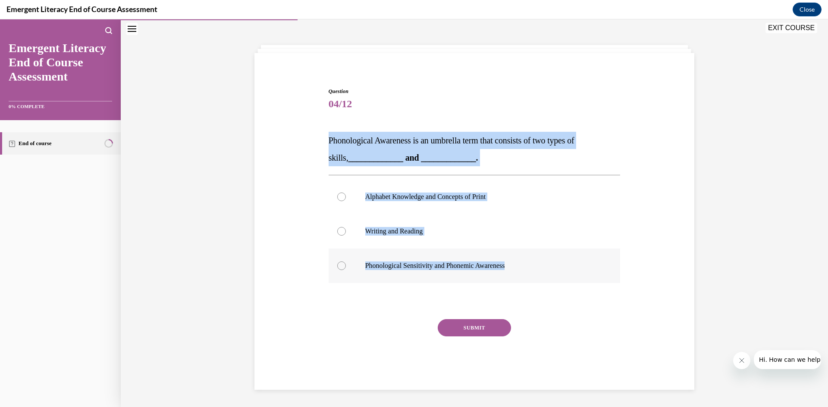
radio input "true"
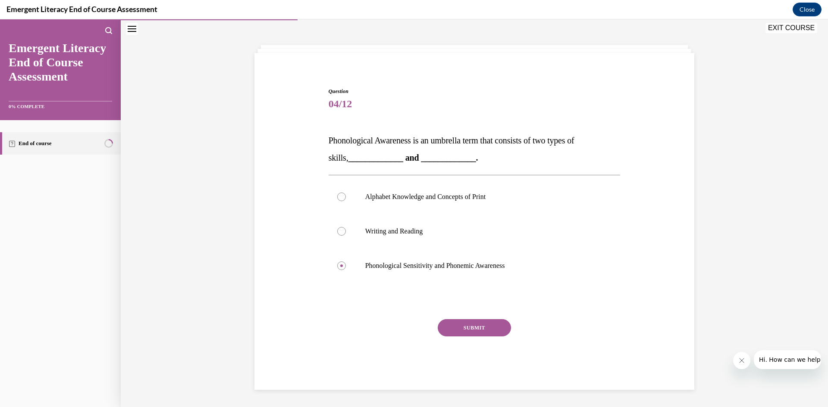
click at [467, 328] on button "SUBMIT" at bounding box center [474, 327] width 73 height 17
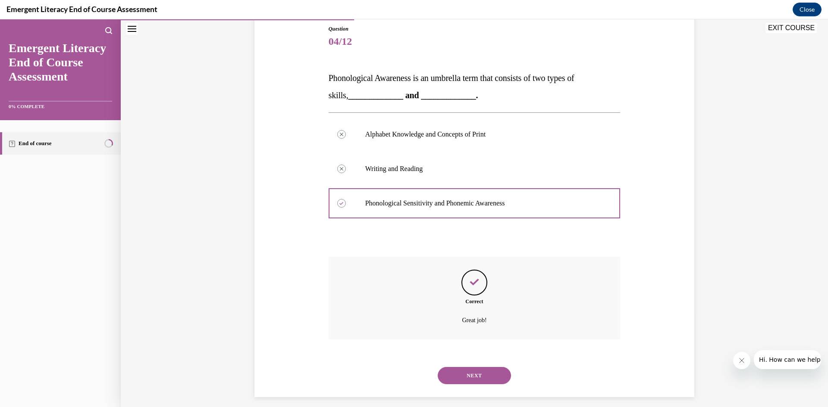
scroll to position [102, 0]
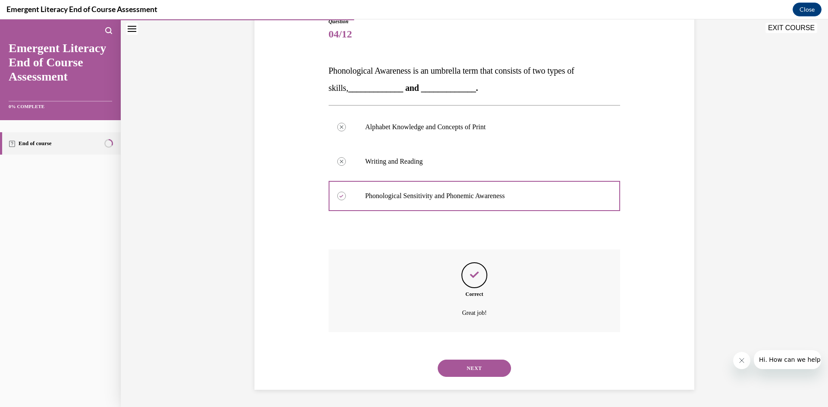
click at [476, 371] on button "NEXT" at bounding box center [474, 368] width 73 height 17
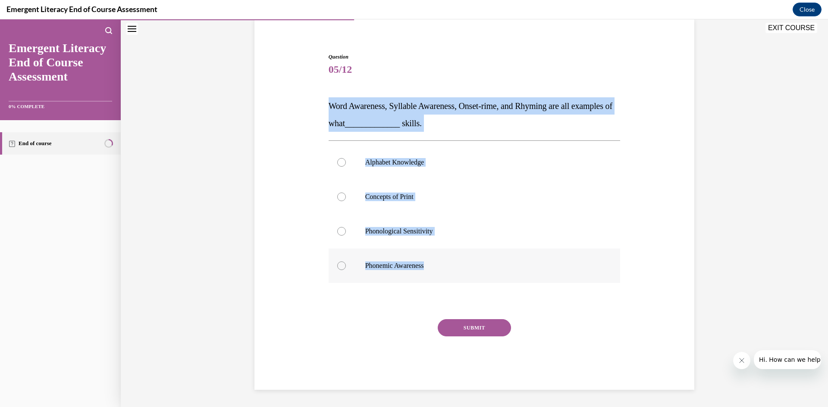
drag, startPoint x: 324, startPoint y: 103, endPoint x: 491, endPoint y: 271, distance: 237.1
click at [491, 272] on div "Question 05/12 Word Awareness, Syllable Awareness, Onset-rime, and Rhyming are …" at bounding box center [474, 215] width 296 height 350
copy div "Word Awareness, Syllable Awareness, Onset-rime, and Rhyming are all examples of…"
click at [342, 231] on div at bounding box center [341, 231] width 9 height 9
click at [342, 231] on input "Phonological Sensitivity" at bounding box center [341, 231] width 9 height 9
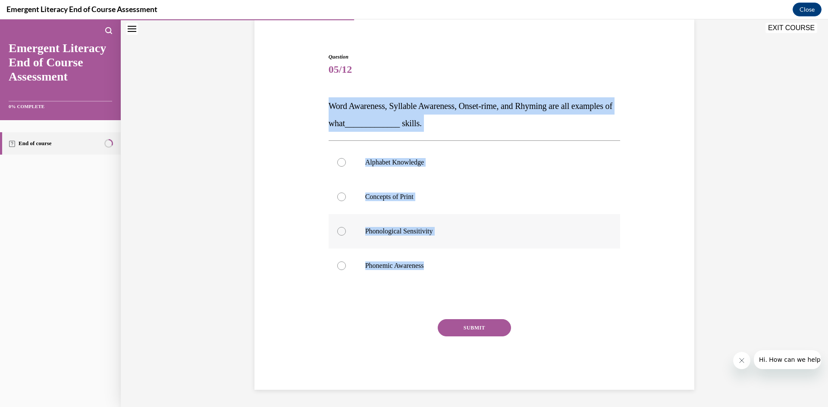
radio input "true"
click at [475, 326] on button "SUBMIT" at bounding box center [474, 327] width 73 height 17
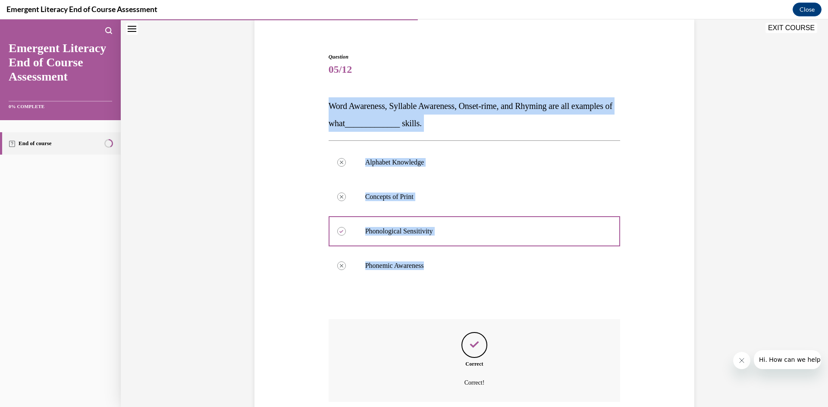
scroll to position [137, 0]
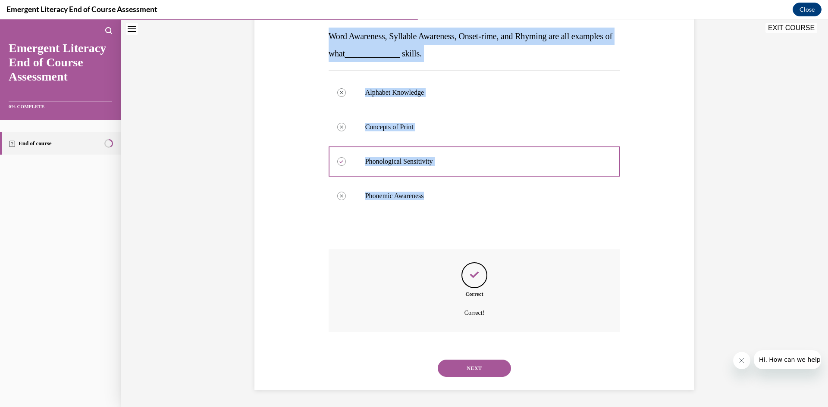
click at [481, 366] on button "NEXT" at bounding box center [474, 368] width 73 height 17
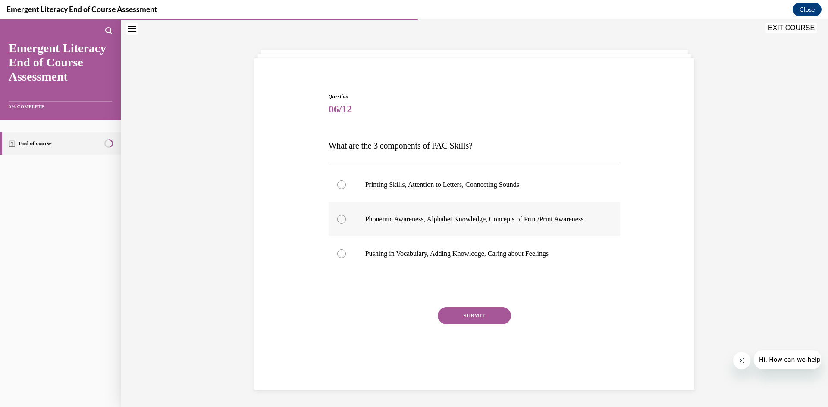
click at [410, 232] on label "Phonemic Awareness, Alphabet Knowledge, Concepts of Print/Print Awareness" at bounding box center [474, 219] width 292 height 34
click at [346, 224] on input "Phonemic Awareness, Alphabet Knowledge, Concepts of Print/Print Awareness" at bounding box center [341, 219] width 9 height 9
radio input "true"
click at [470, 324] on button "SUBMIT" at bounding box center [474, 315] width 73 height 17
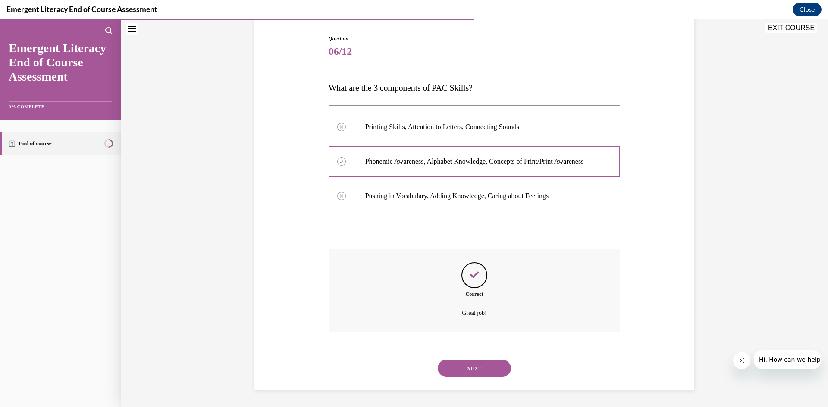
scroll to position [94, 0]
click at [471, 367] on button "NEXT" at bounding box center [474, 368] width 73 height 17
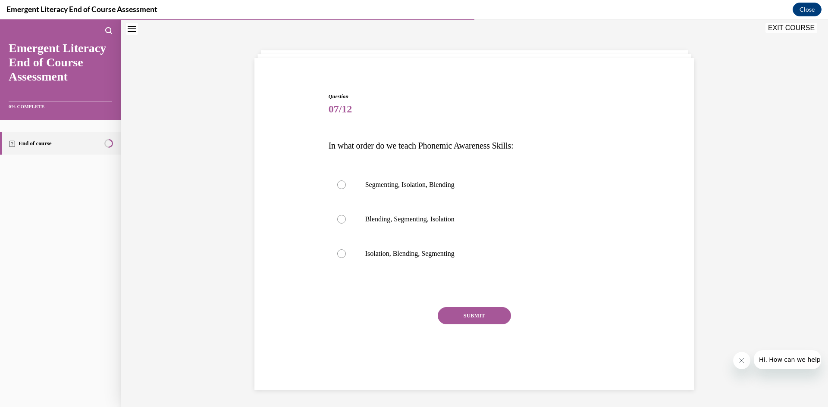
scroll to position [27, 0]
click at [337, 254] on div at bounding box center [341, 254] width 9 height 9
click at [337, 254] on input "Isolation, Blending, Segmenting" at bounding box center [341, 254] width 9 height 9
radio input "true"
click at [455, 109] on span "07/12" at bounding box center [474, 108] width 292 height 17
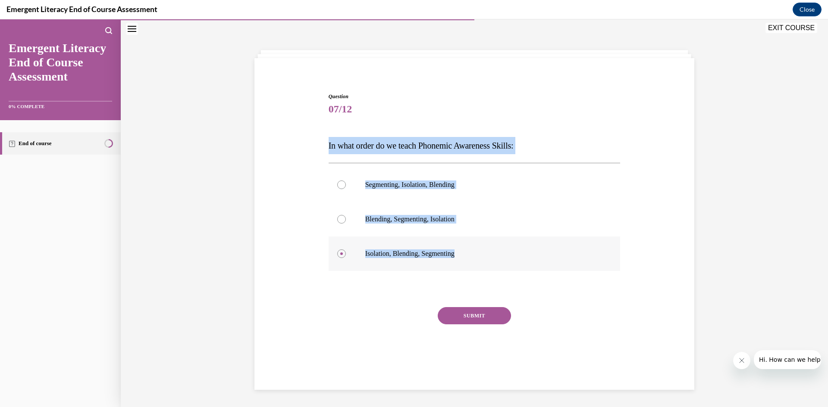
drag, startPoint x: 323, startPoint y: 145, endPoint x: 481, endPoint y: 253, distance: 191.1
click at [481, 255] on div "Question 07/12 In what order do we teach Phonemic Awareness Skills: Segmenting,…" at bounding box center [474, 229] width 296 height 298
copy div "In what order do we teach Phonemic Awareness Skills: Segmenting, Isolation, Ble…"
click at [493, 319] on button "SUBMIT" at bounding box center [474, 315] width 73 height 17
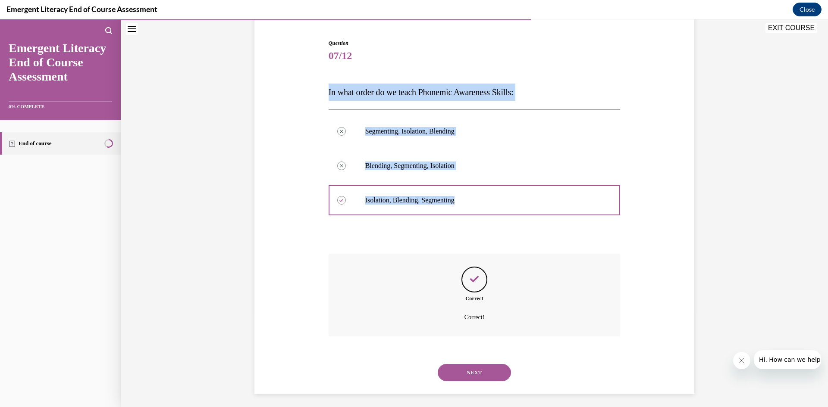
scroll to position [85, 0]
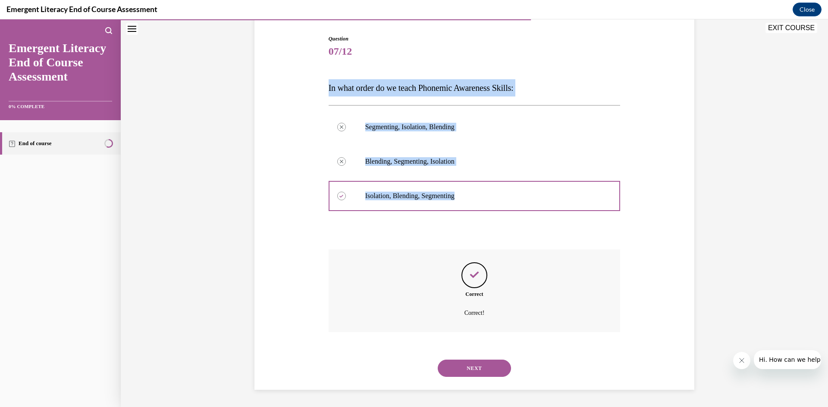
click at [481, 364] on button "NEXT" at bounding box center [474, 368] width 73 height 17
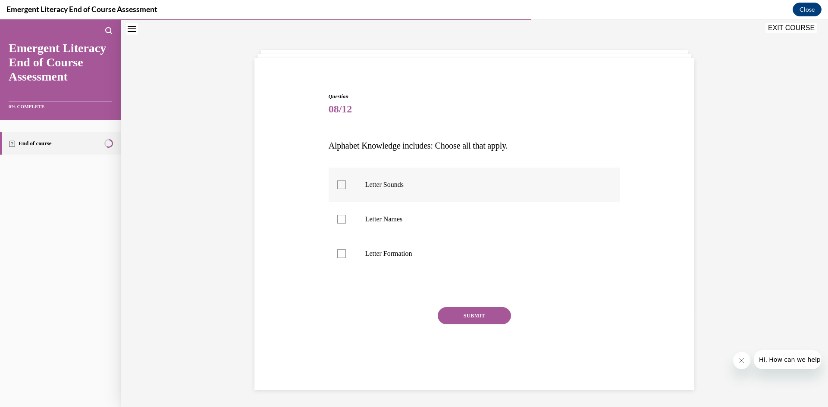
click at [337, 182] on div at bounding box center [341, 185] width 9 height 9
click at [337, 182] on input "Letter Sounds" at bounding box center [341, 185] width 9 height 9
checkbox input "true"
click at [337, 222] on div at bounding box center [341, 219] width 9 height 9
click at [337, 222] on input "Letter Names" at bounding box center [341, 219] width 9 height 9
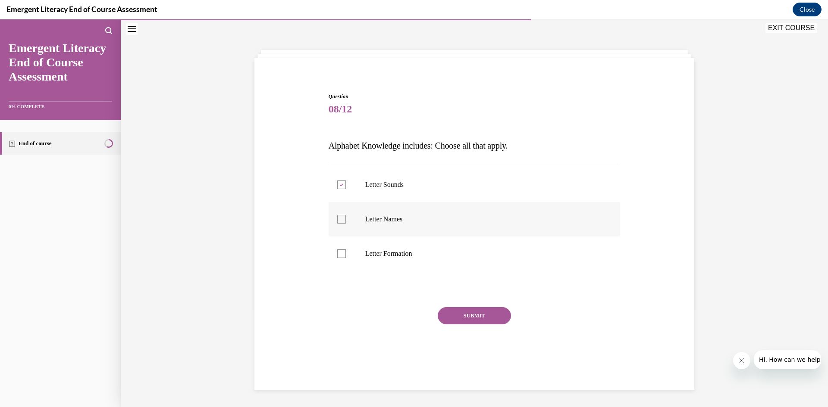
checkbox input "true"
click at [339, 255] on div at bounding box center [341, 254] width 9 height 9
click at [339, 255] on input "Letter Formation" at bounding box center [341, 254] width 9 height 9
checkbox input "true"
click at [469, 318] on button "SUBMIT" at bounding box center [474, 315] width 73 height 17
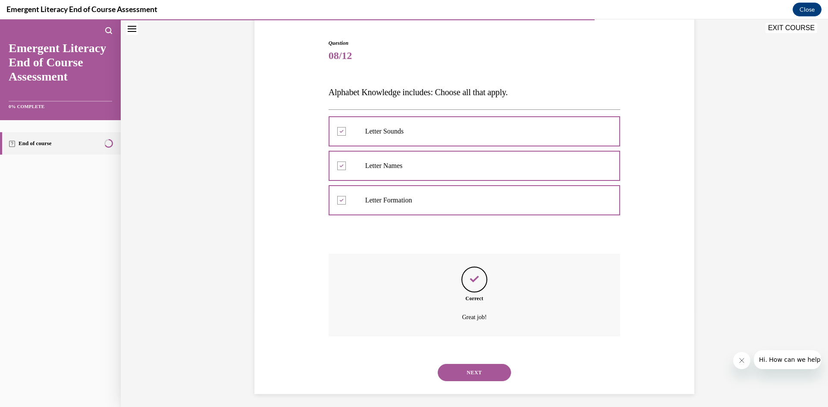
scroll to position [85, 0]
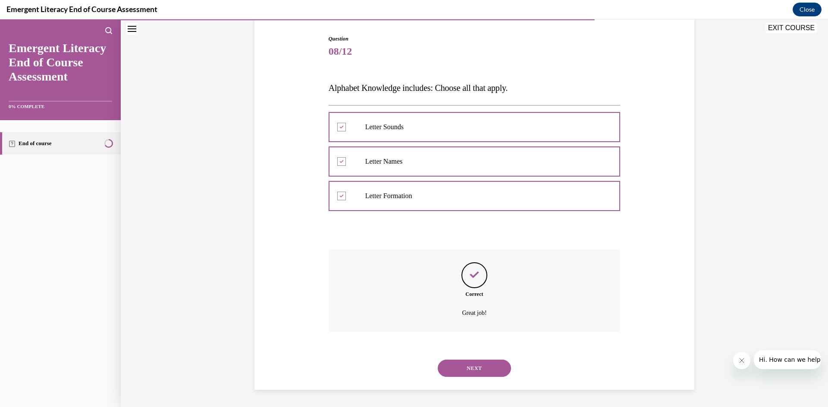
click at [481, 369] on button "NEXT" at bounding box center [474, 368] width 73 height 17
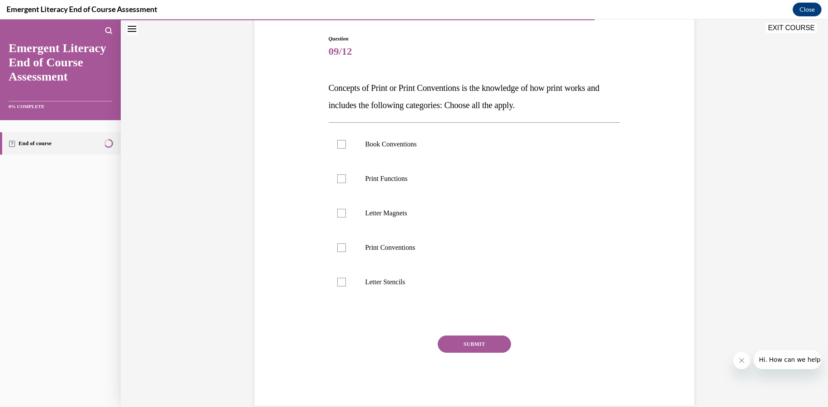
scroll to position [45, 0]
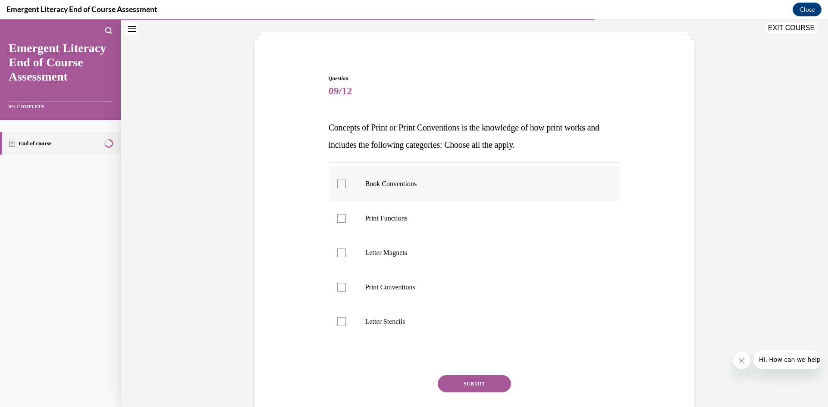
click at [338, 182] on div at bounding box center [341, 184] width 9 height 9
click at [338, 182] on input "Book Conventions" at bounding box center [341, 184] width 9 height 9
checkbox input "true"
click at [337, 218] on div at bounding box center [341, 218] width 9 height 9
click at [337, 218] on input "Print Functions" at bounding box center [341, 218] width 9 height 9
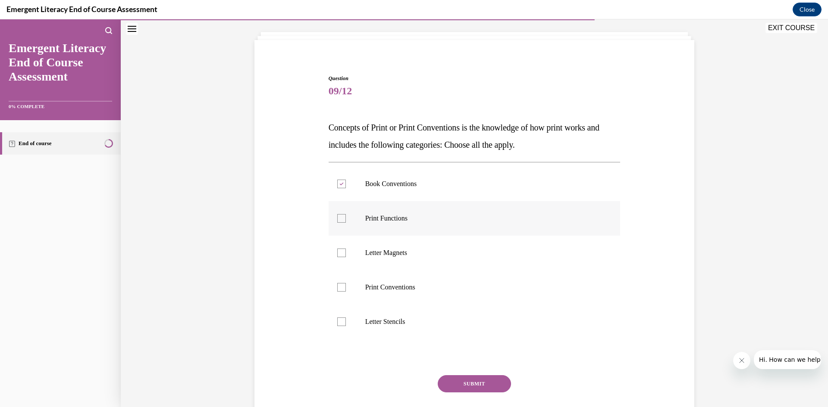
checkbox input "true"
click at [341, 286] on div at bounding box center [341, 287] width 9 height 9
click at [341, 286] on input "Print Conventions" at bounding box center [341, 287] width 9 height 9
checkbox input "true"
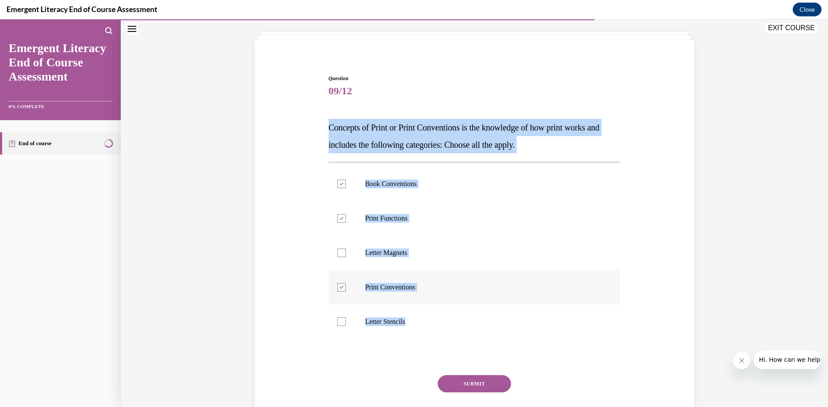
drag, startPoint x: 325, startPoint y: 126, endPoint x: 454, endPoint y: 276, distance: 197.4
click at [466, 309] on div "Question 09/12 Concepts of Print or Print Conventions is the knowledge of how p…" at bounding box center [474, 261] width 292 height 372
copy div "Concepts of Print or Print Conventions is the knowledge of how print works and …"
click at [491, 379] on button "SUBMIT" at bounding box center [474, 383] width 73 height 17
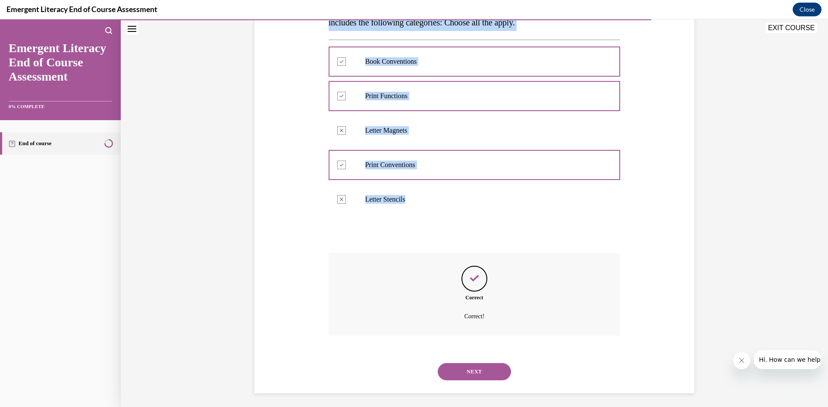
scroll to position [171, 0]
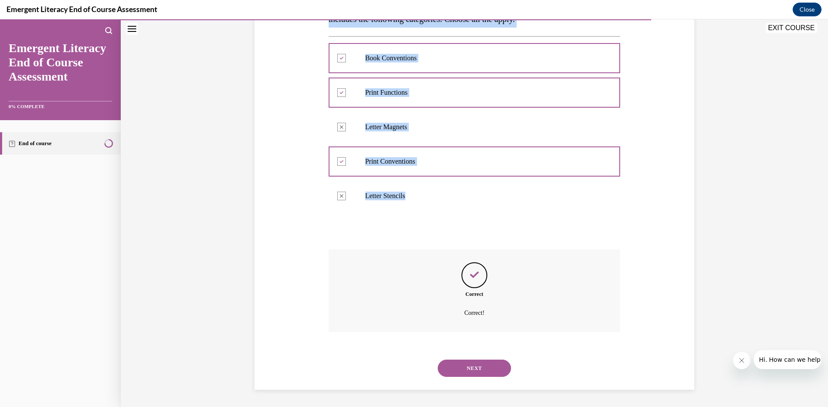
click at [493, 364] on button "NEXT" at bounding box center [474, 368] width 73 height 17
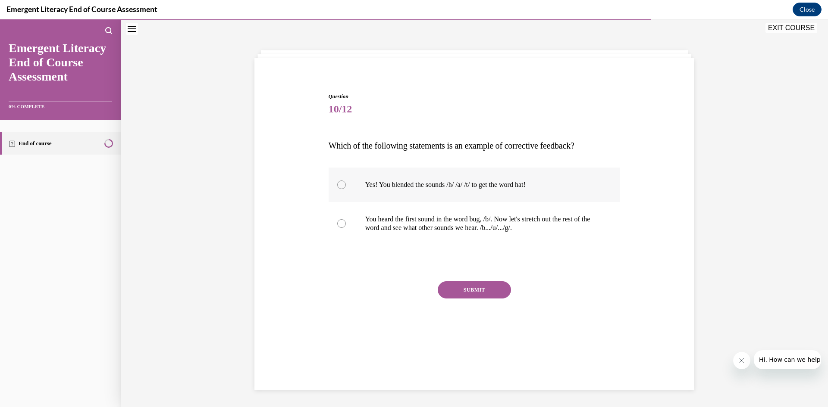
click at [339, 188] on div at bounding box center [341, 185] width 9 height 9
click at [339, 188] on input "Yes! You blended the sounds /h/ /a/ /t/ to get the word hat!" at bounding box center [341, 185] width 9 height 9
radio input "true"
click at [494, 291] on button "SUBMIT" at bounding box center [474, 289] width 73 height 17
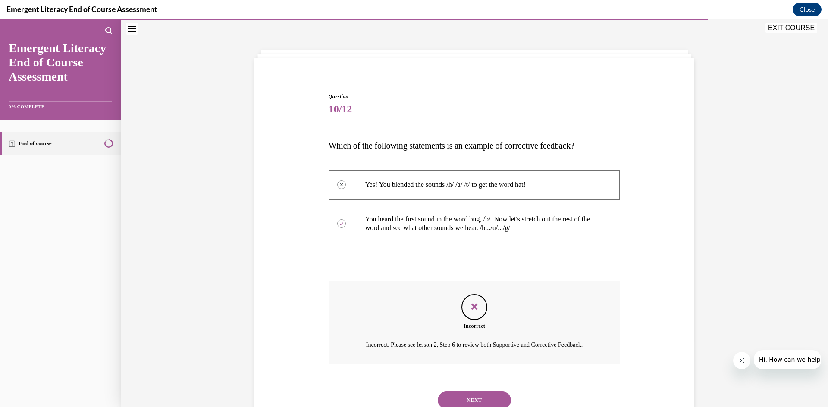
scroll to position [69, 0]
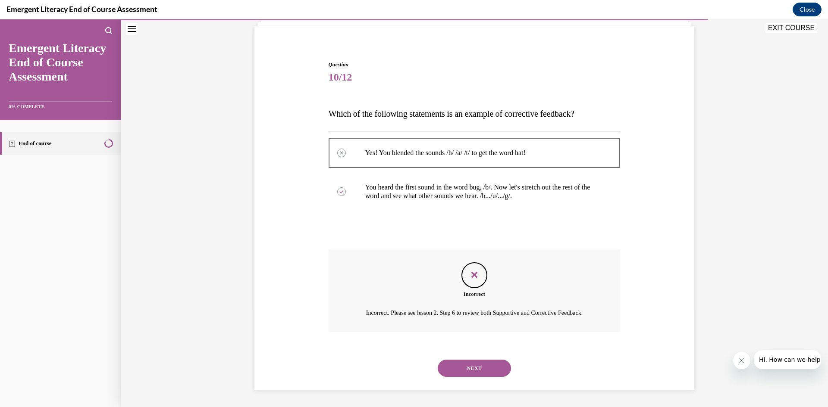
click at [484, 367] on button "NEXT" at bounding box center [474, 368] width 73 height 17
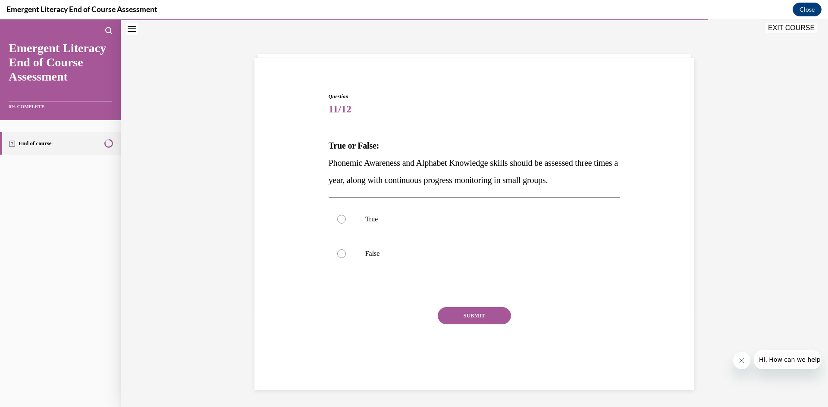
scroll to position [27, 0]
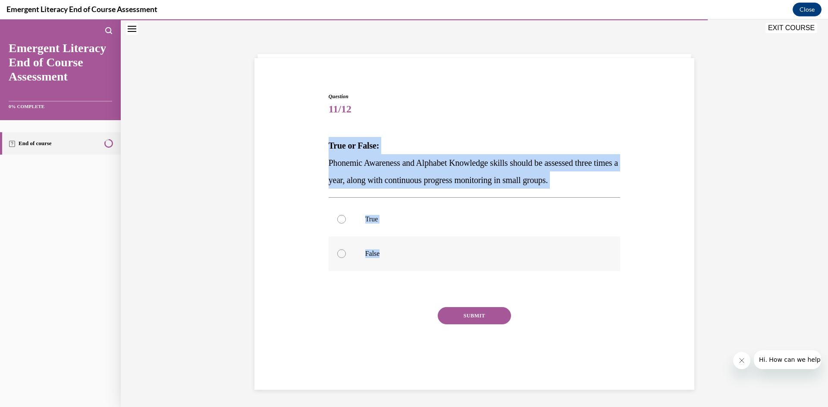
drag, startPoint x: 323, startPoint y: 143, endPoint x: 435, endPoint y: 267, distance: 166.7
click at [437, 284] on div "Question 11/12 True or False: Phonemic Awareness and Alphabet Knowledge skills …" at bounding box center [474, 229] width 296 height 298
copy div "True or False: Phonemic Awareness and Alphabet Knowledge skills should be asses…"
drag, startPoint x: 337, startPoint y: 220, endPoint x: 350, endPoint y: 233, distance: 18.9
click at [338, 220] on div at bounding box center [341, 219] width 9 height 9
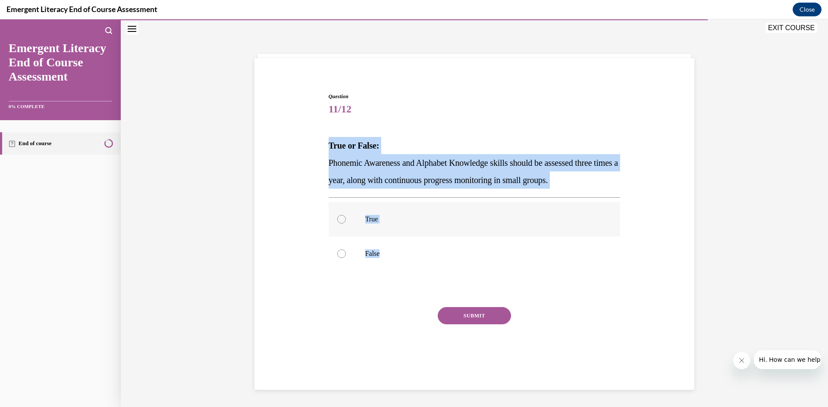
click at [338, 220] on input "True" at bounding box center [341, 219] width 9 height 9
radio input "true"
click at [483, 317] on button "SUBMIT" at bounding box center [474, 315] width 73 height 17
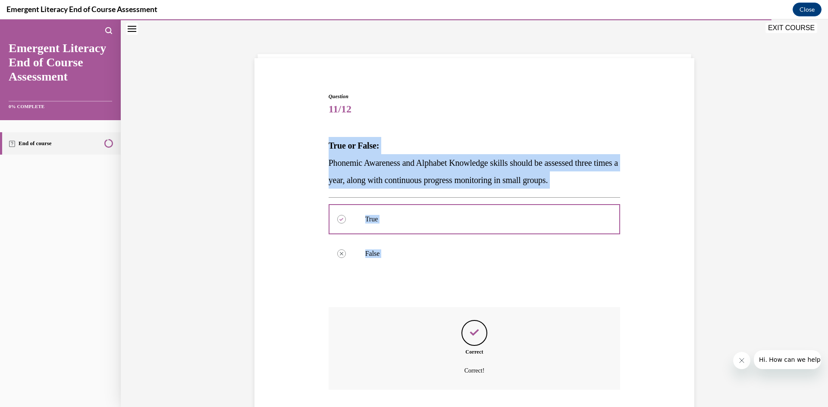
scroll to position [85, 0]
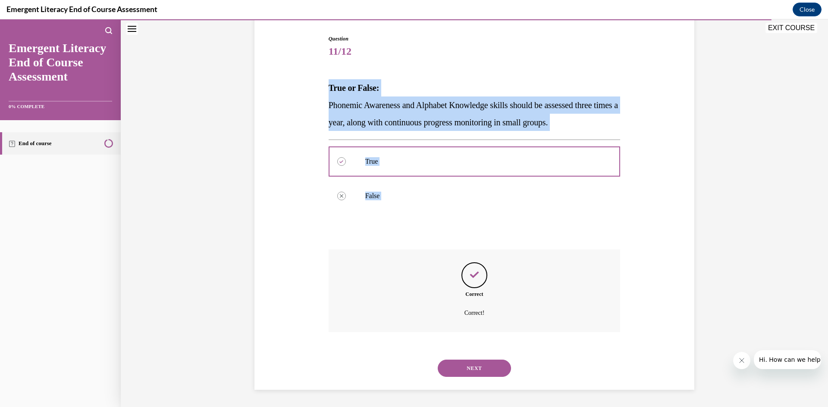
click at [497, 369] on button "NEXT" at bounding box center [474, 368] width 73 height 17
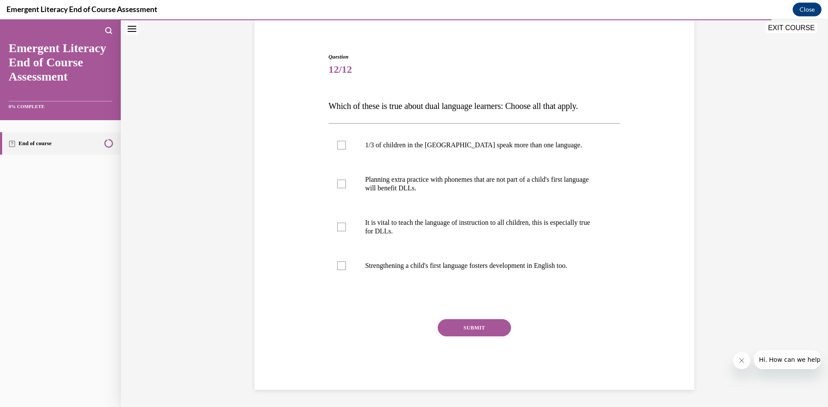
scroll to position [27, 0]
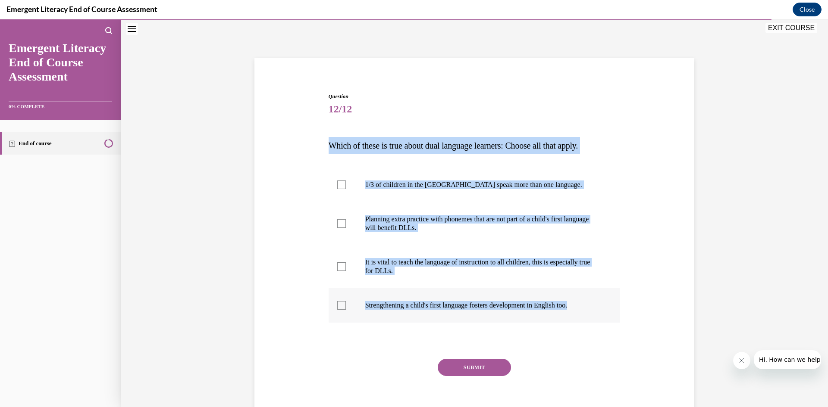
drag, startPoint x: 323, startPoint y: 140, endPoint x: 613, endPoint y: 320, distance: 340.9
click at [613, 320] on div "Question 12/12 Which of these is true about dual language learners: Choose all …" at bounding box center [474, 255] width 296 height 350
copy div "Which of these is true about dual language learners: Choose all that apply. 1/3…"
click at [337, 184] on div at bounding box center [341, 185] width 9 height 9
click at [337, 184] on input "1/3 of children in the US speak more than one language." at bounding box center [341, 185] width 9 height 9
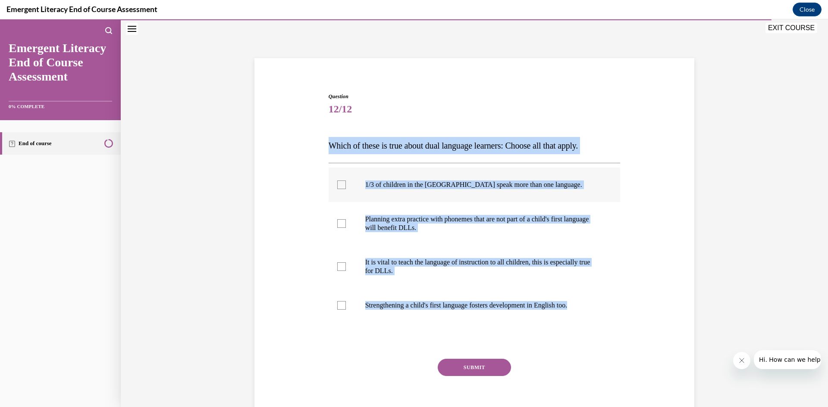
checkbox input "true"
click at [338, 220] on div at bounding box center [341, 223] width 9 height 9
click at [338, 220] on input "Planning extra practice with phonemes that are not part of a child's first lang…" at bounding box center [341, 223] width 9 height 9
checkbox input "true"
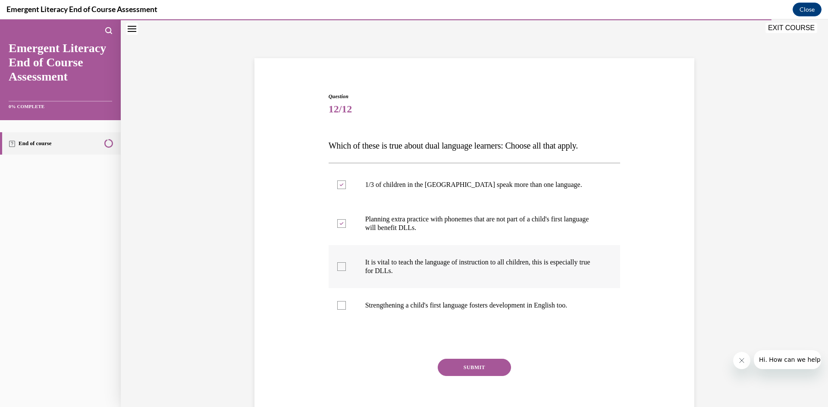
click at [338, 266] on div at bounding box center [341, 267] width 9 height 9
click at [338, 266] on input "It is vital to teach the language of instruction to all children, this is espec…" at bounding box center [341, 267] width 9 height 9
checkbox input "true"
click at [339, 304] on div at bounding box center [341, 305] width 9 height 9
click at [339, 304] on input "Strengthening a child's first language fosters development in English too." at bounding box center [341, 305] width 9 height 9
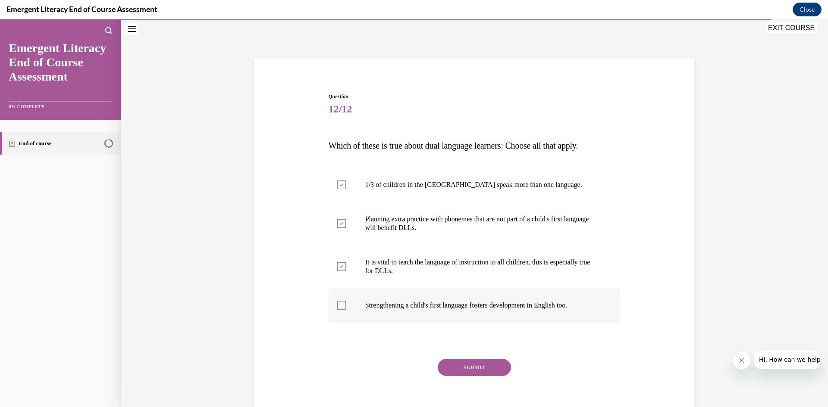
checkbox input "true"
click at [463, 366] on button "SUBMIT" at bounding box center [474, 367] width 73 height 17
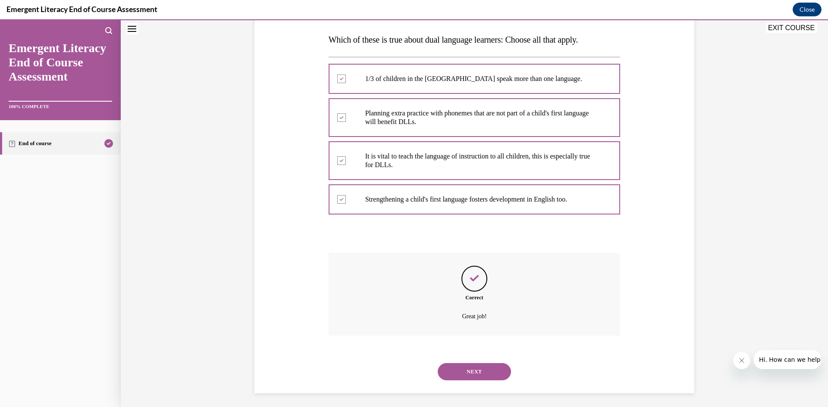
scroll to position [137, 0]
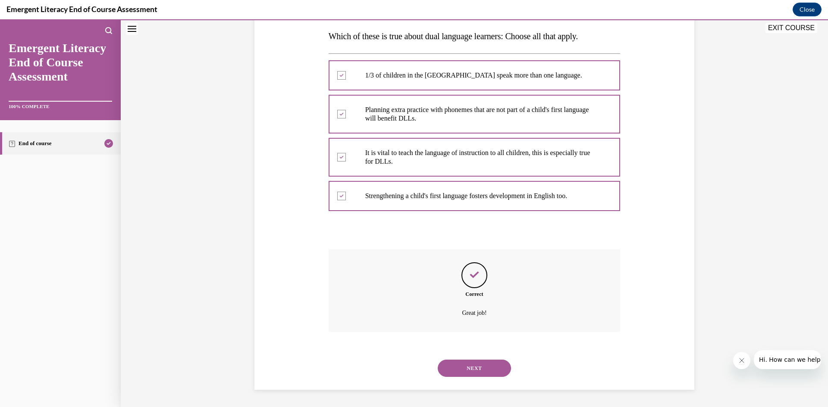
click at [474, 372] on button "NEXT" at bounding box center [474, 368] width 73 height 17
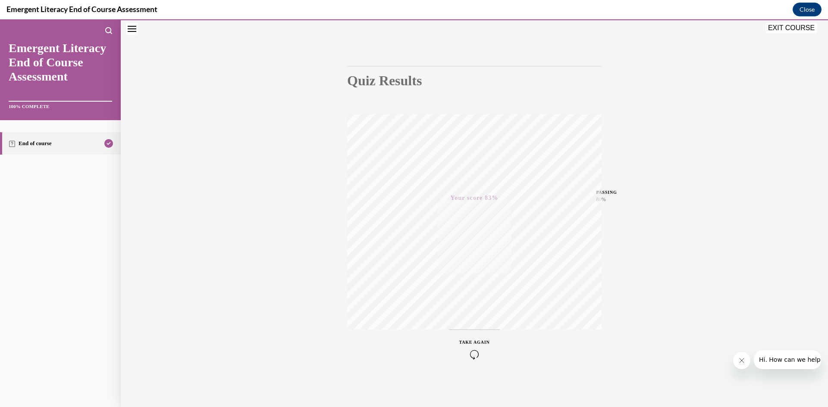
click at [792, 23] on button "EXIT COURSE" at bounding box center [791, 28] width 52 height 10
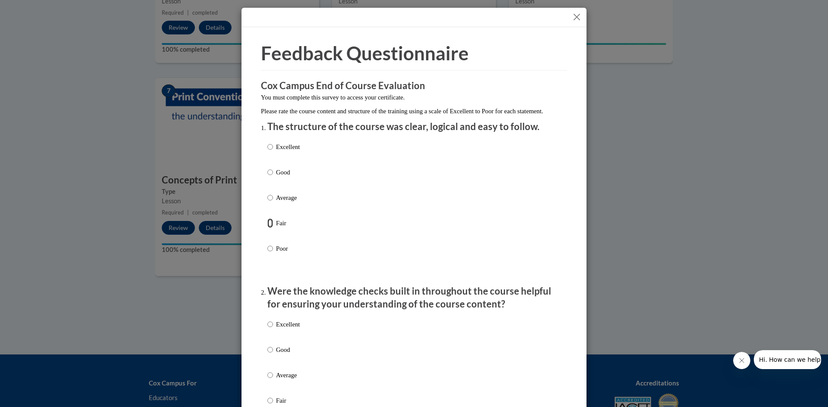
drag, startPoint x: 268, startPoint y: 231, endPoint x: 275, endPoint y: 270, distance: 40.0
click at [268, 228] on input "Fair" at bounding box center [270, 223] width 6 height 9
radio input "true"
click at [267, 355] on input "Good" at bounding box center [270, 349] width 6 height 9
radio input "true"
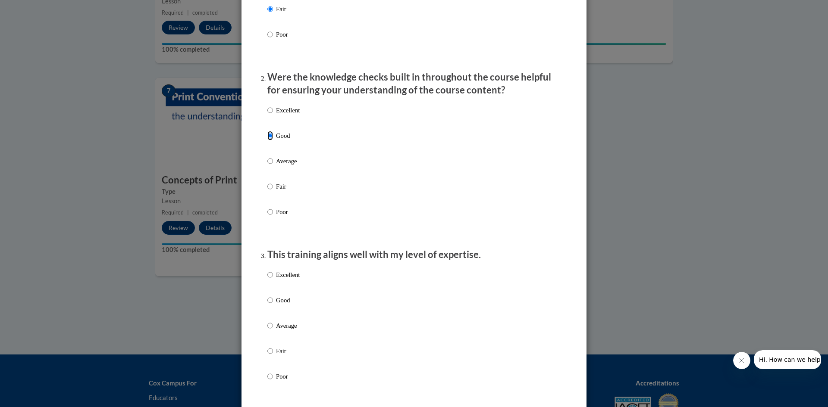
scroll to position [216, 0]
drag, startPoint x: 266, startPoint y: 307, endPoint x: 360, endPoint y: 333, distance: 97.9
click at [267, 304] on input "Good" at bounding box center [270, 298] width 6 height 9
radio input "true"
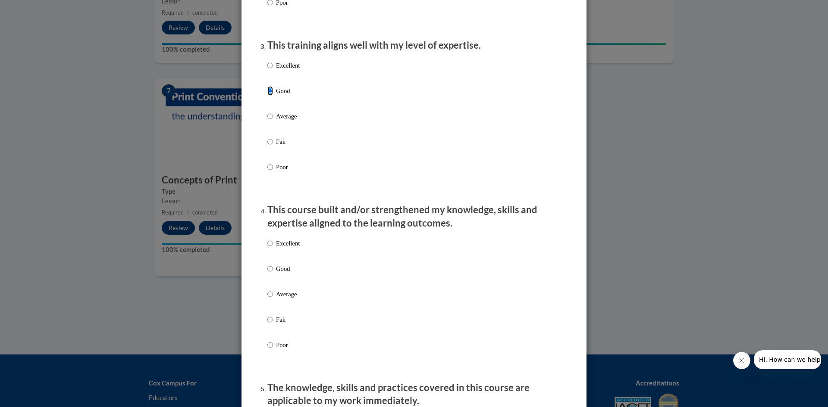
scroll to position [431, 0]
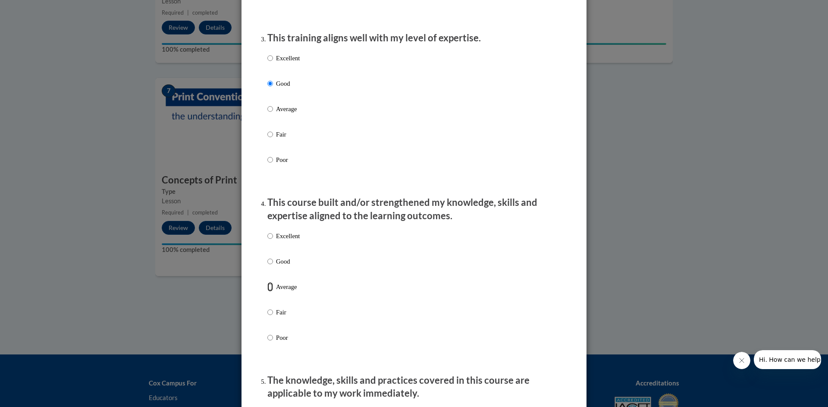
click at [267, 292] on input "Average" at bounding box center [270, 286] width 6 height 9
radio input "true"
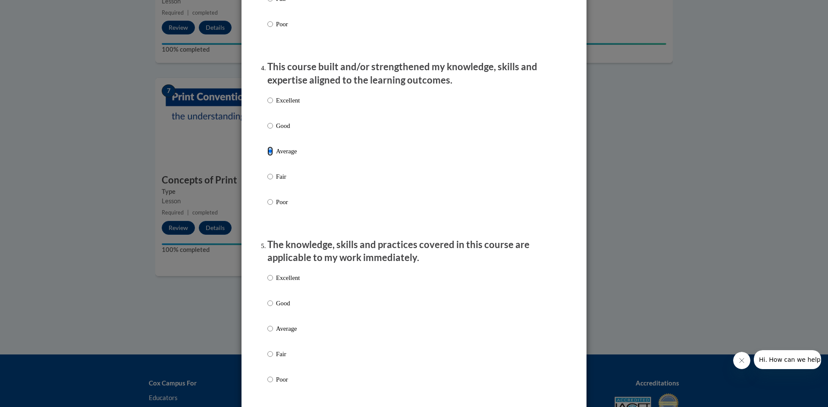
scroll to position [603, 0]
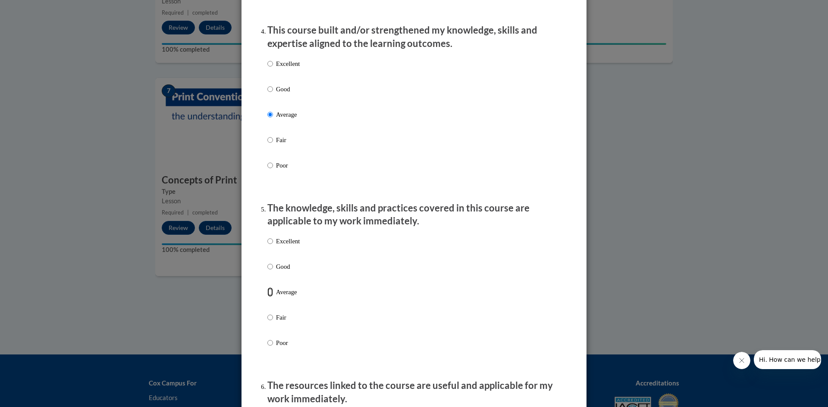
click at [267, 297] on input "Average" at bounding box center [270, 292] width 6 height 9
radio input "true"
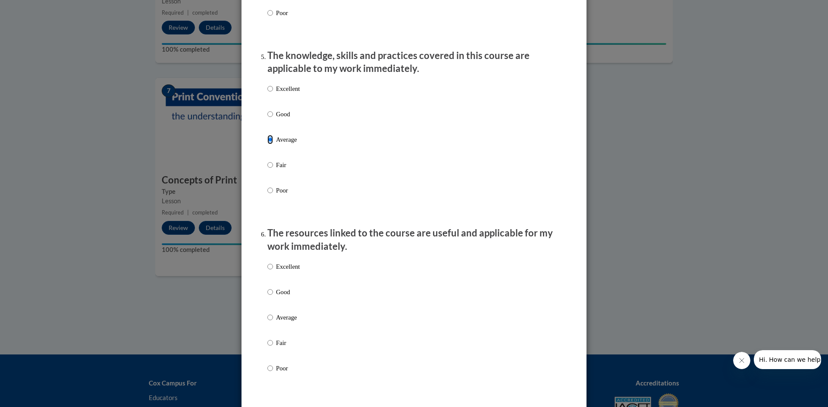
scroll to position [776, 0]
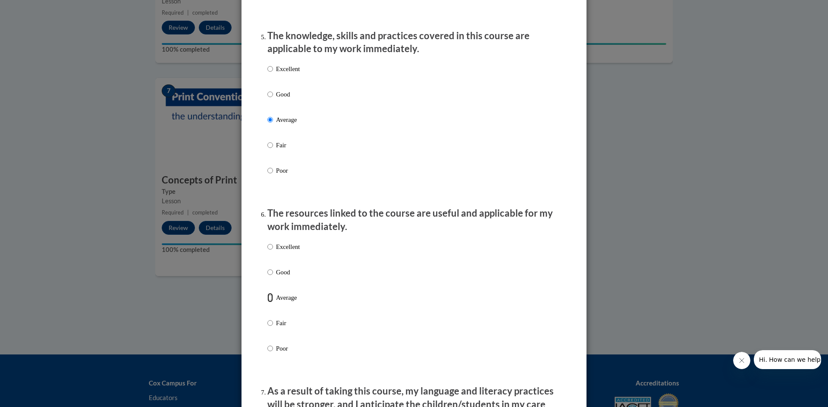
click at [268, 303] on input "Average" at bounding box center [270, 297] width 6 height 9
radio input "true"
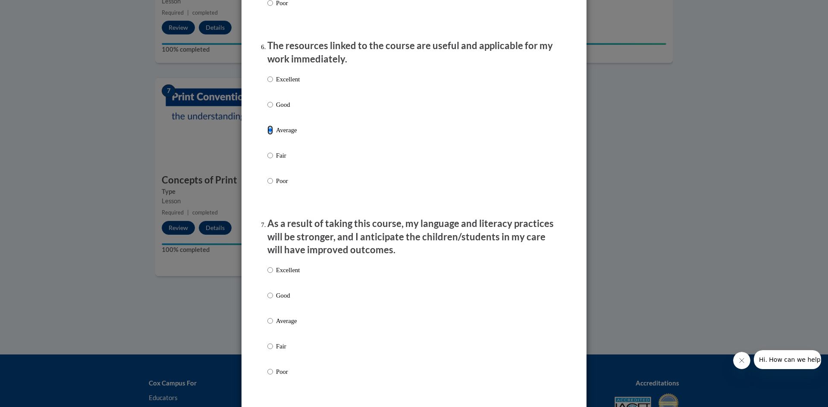
scroll to position [948, 0]
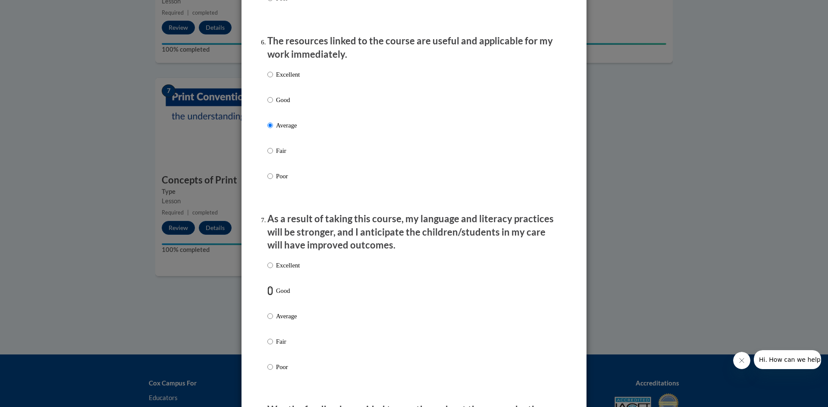
click at [269, 296] on input "Good" at bounding box center [270, 290] width 6 height 9
radio input "true"
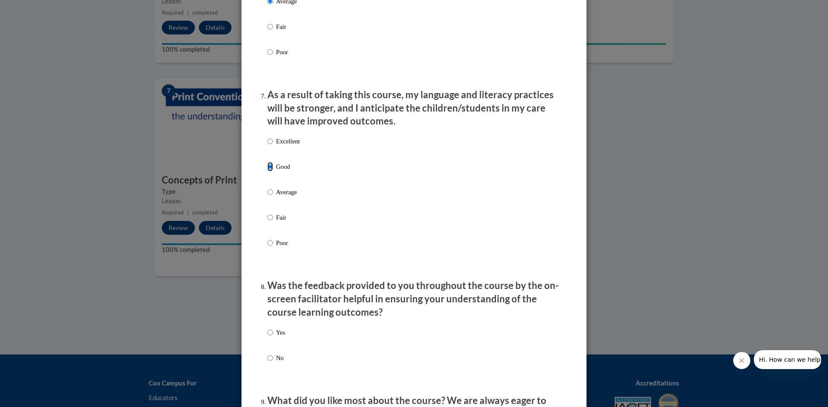
scroll to position [1078, 0]
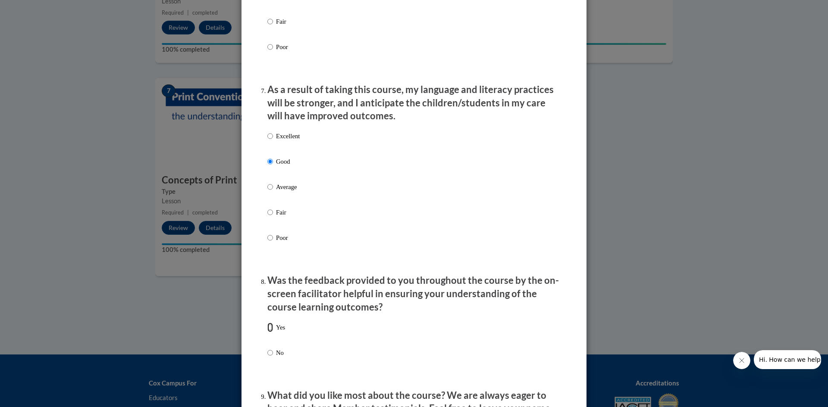
click at [269, 332] on input "Yes" at bounding box center [270, 327] width 6 height 9
radio input "true"
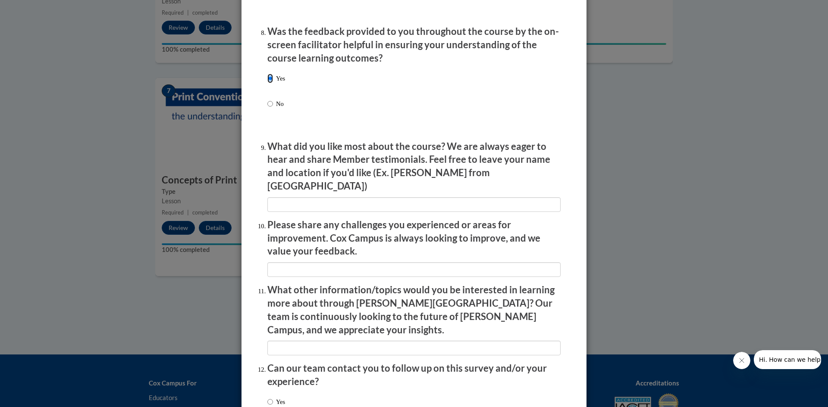
scroll to position [1379, 0]
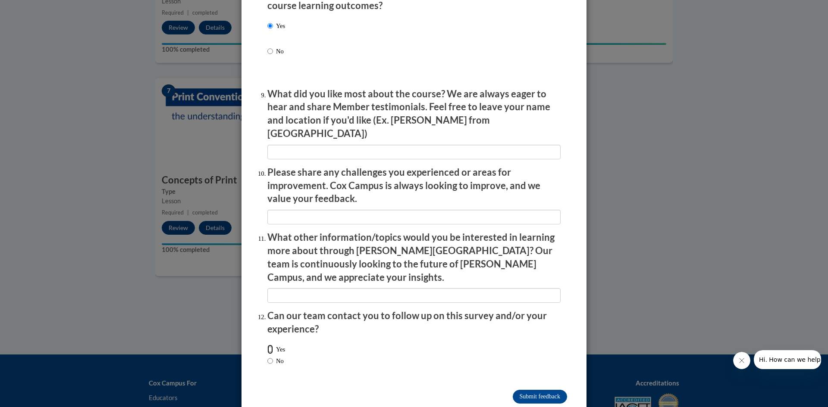
click at [267, 345] on input "Yes" at bounding box center [270, 349] width 6 height 9
radio input "true"
drag, startPoint x: 524, startPoint y: 377, endPoint x: 567, endPoint y: 389, distance: 44.5
click at [524, 390] on input "Submit feedback" at bounding box center [540, 397] width 54 height 14
